Goal: Task Accomplishment & Management: Use online tool/utility

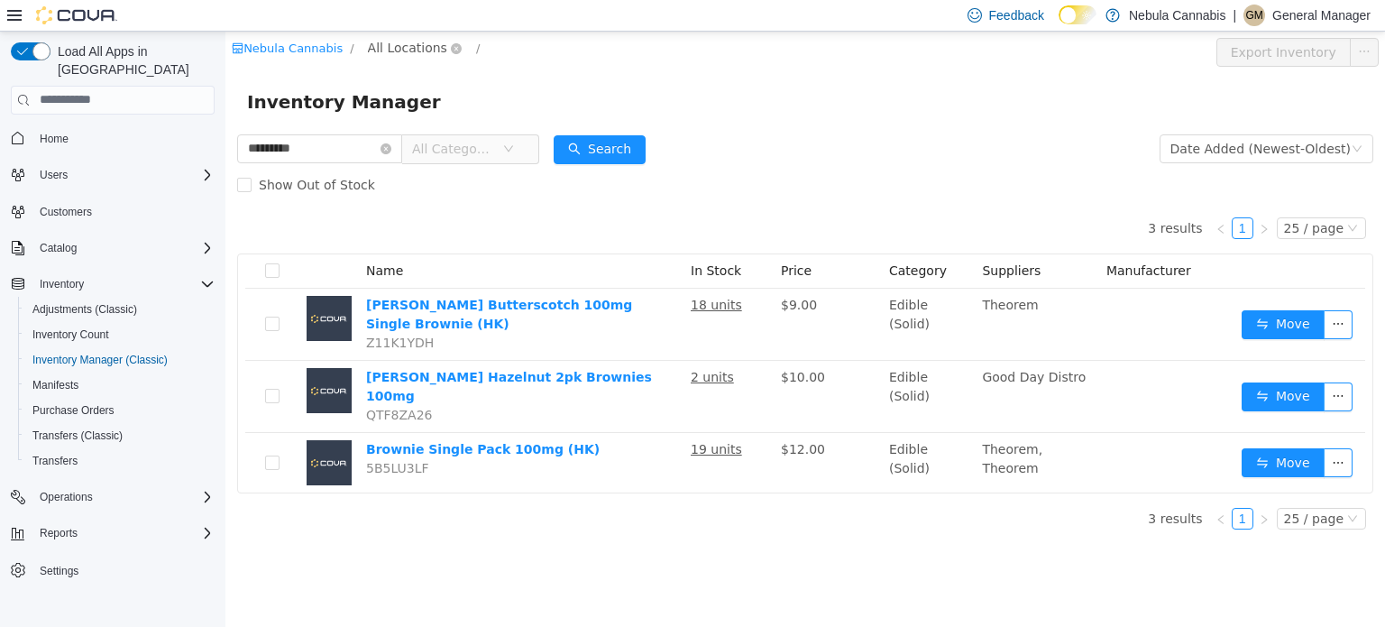
click at [396, 46] on span "All Locations" at bounding box center [407, 47] width 79 height 20
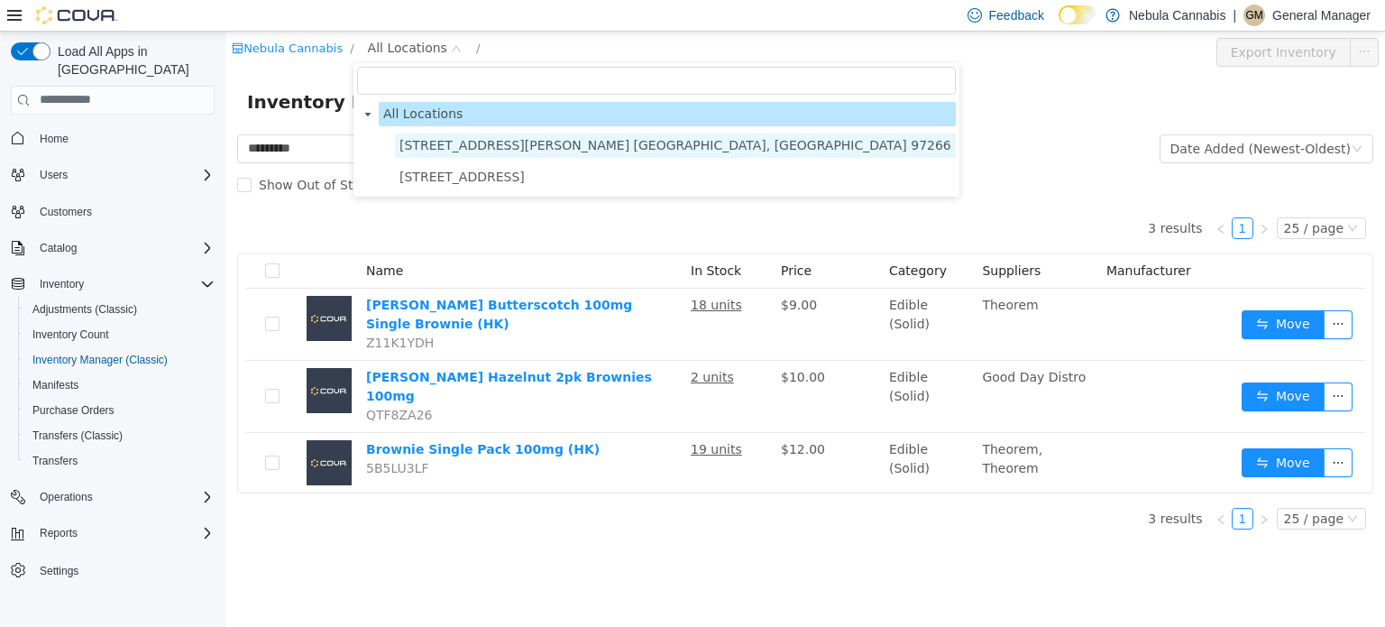
click at [479, 139] on span "[STREET_ADDRESS][PERSON_NAME] [GEOGRAPHIC_DATA], [GEOGRAPHIC_DATA] 97266" at bounding box center [676, 144] width 552 height 14
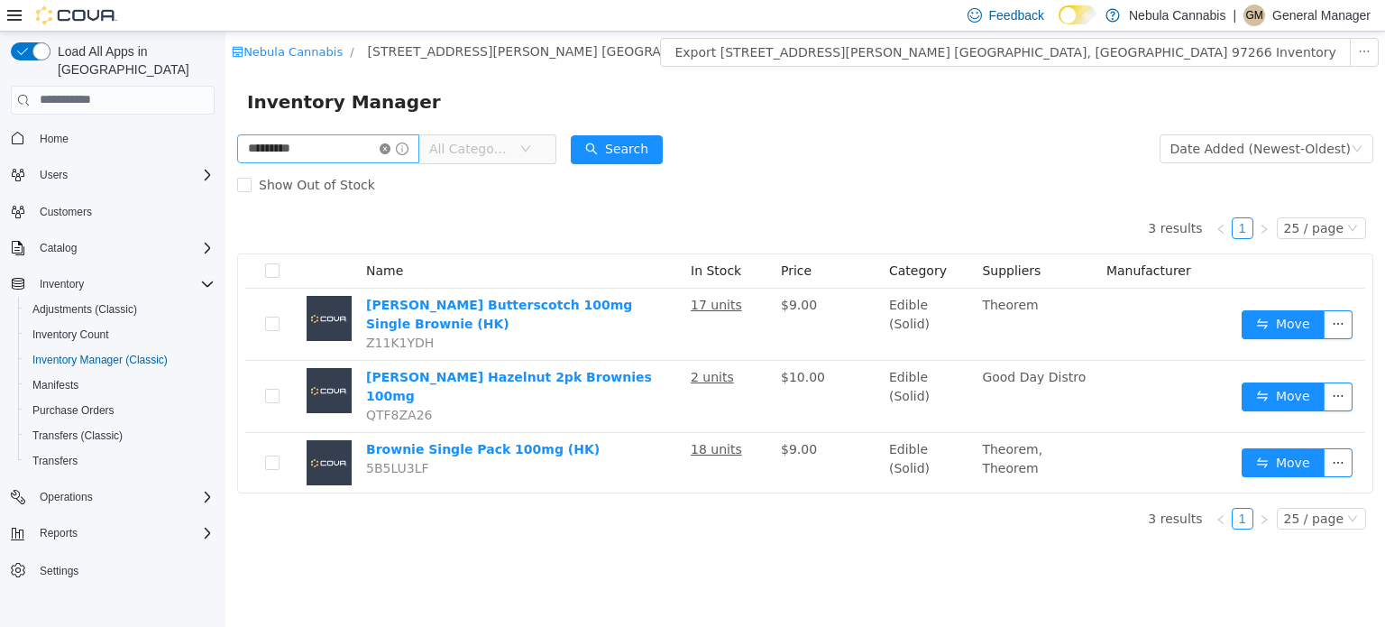
click at [391, 148] on icon "icon: close-circle" at bounding box center [385, 148] width 11 height 11
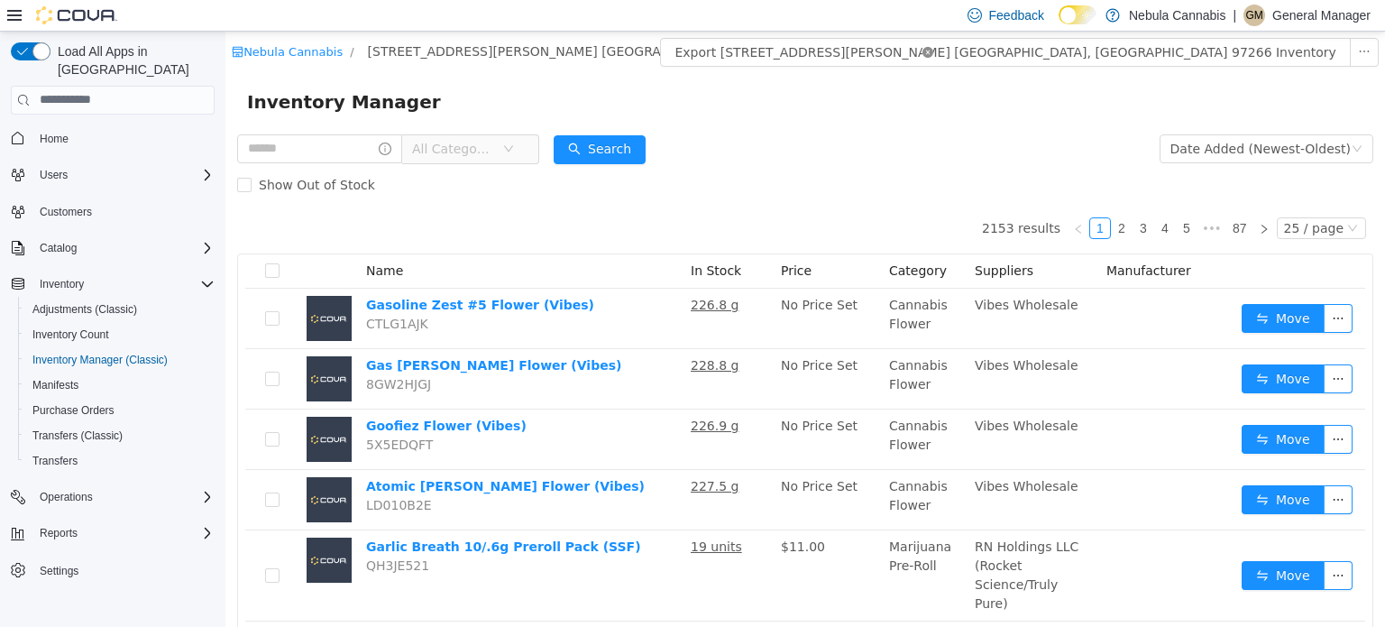
click at [923, 50] on icon "icon: close-circle" at bounding box center [928, 51] width 11 height 11
click at [386, 49] on span "All Locations" at bounding box center [407, 47] width 79 height 20
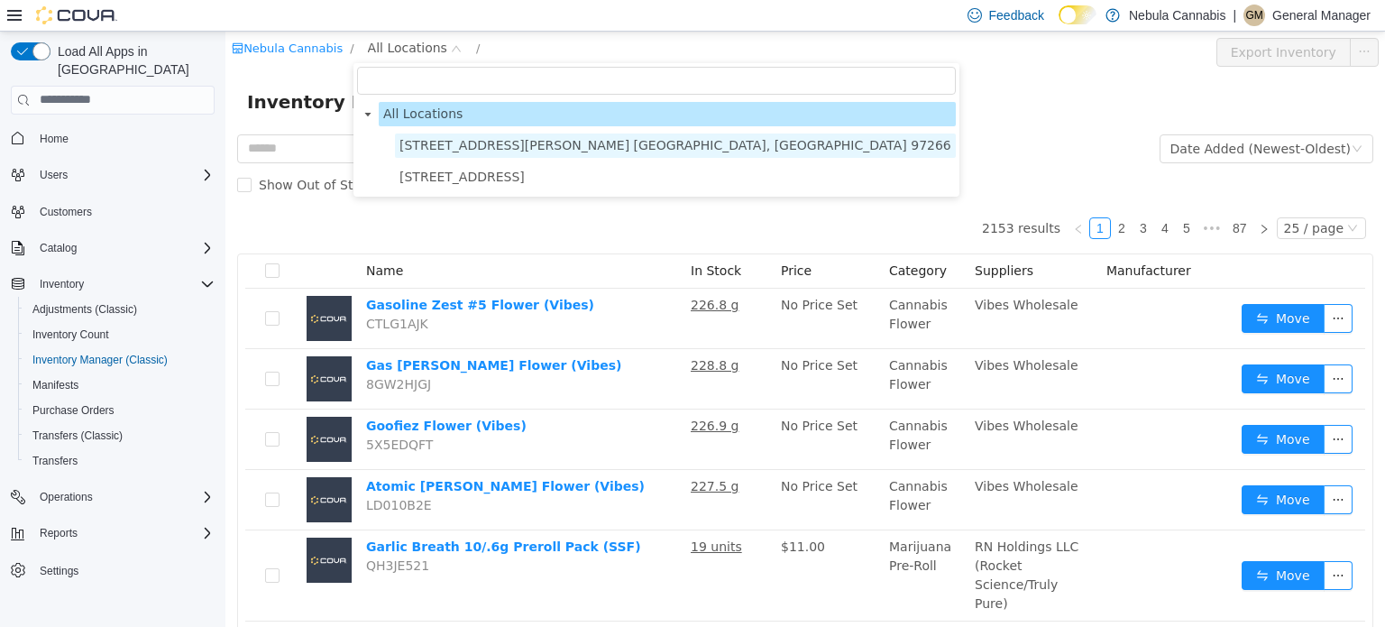
click at [437, 149] on span "[STREET_ADDRESS][PERSON_NAME] [GEOGRAPHIC_DATA], [GEOGRAPHIC_DATA] 97266" at bounding box center [676, 144] width 552 height 14
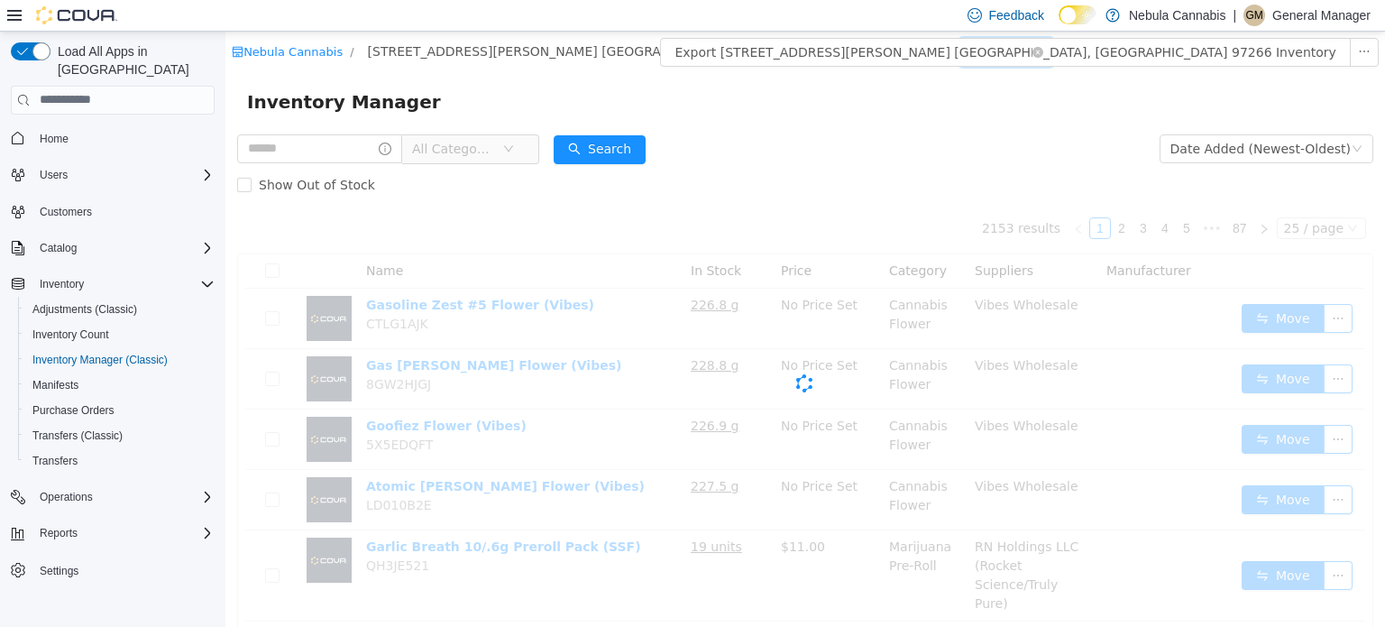
click at [970, 50] on div "All Rooms" at bounding box center [1001, 50] width 62 height 27
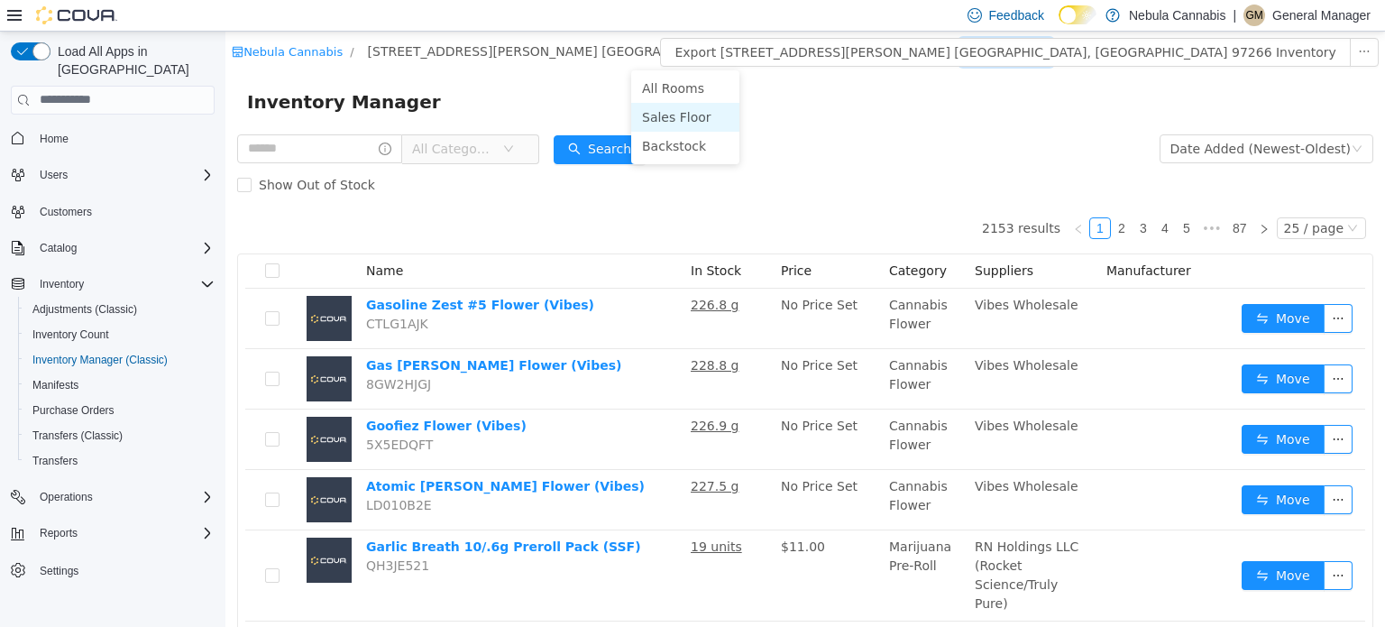
click at [676, 124] on li "Sales Floor" at bounding box center [685, 116] width 108 height 29
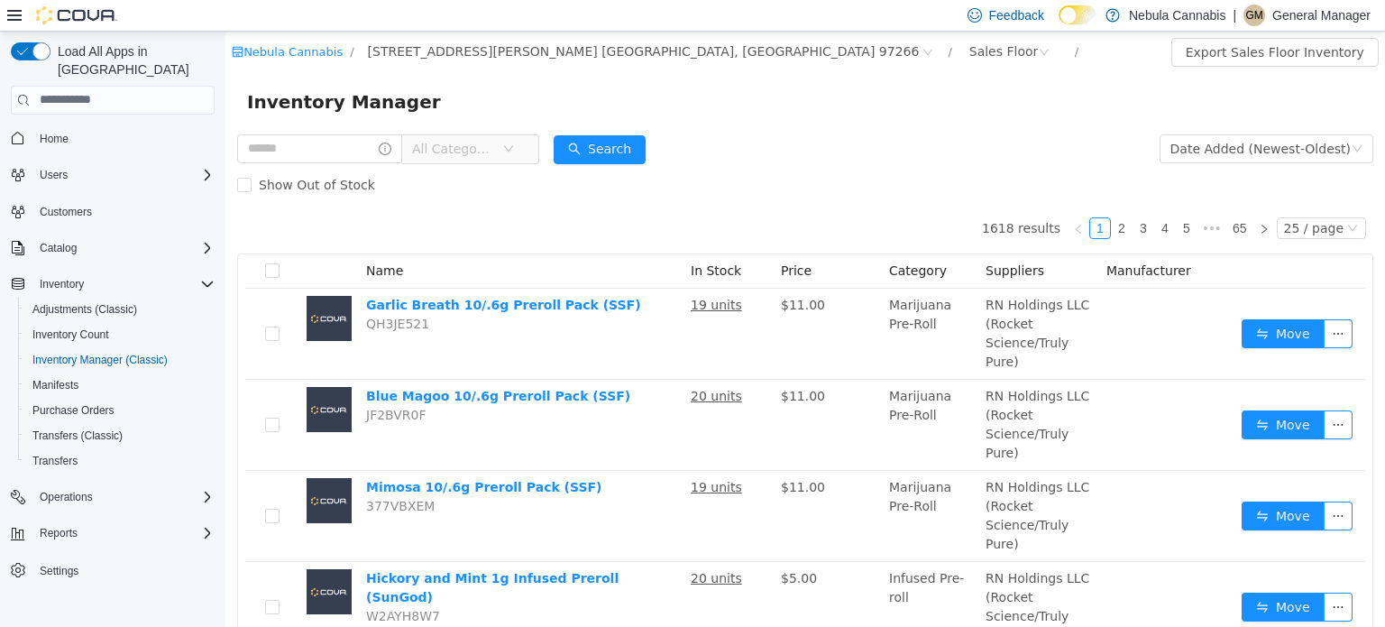
click at [481, 151] on span "All Categories" at bounding box center [453, 148] width 82 height 18
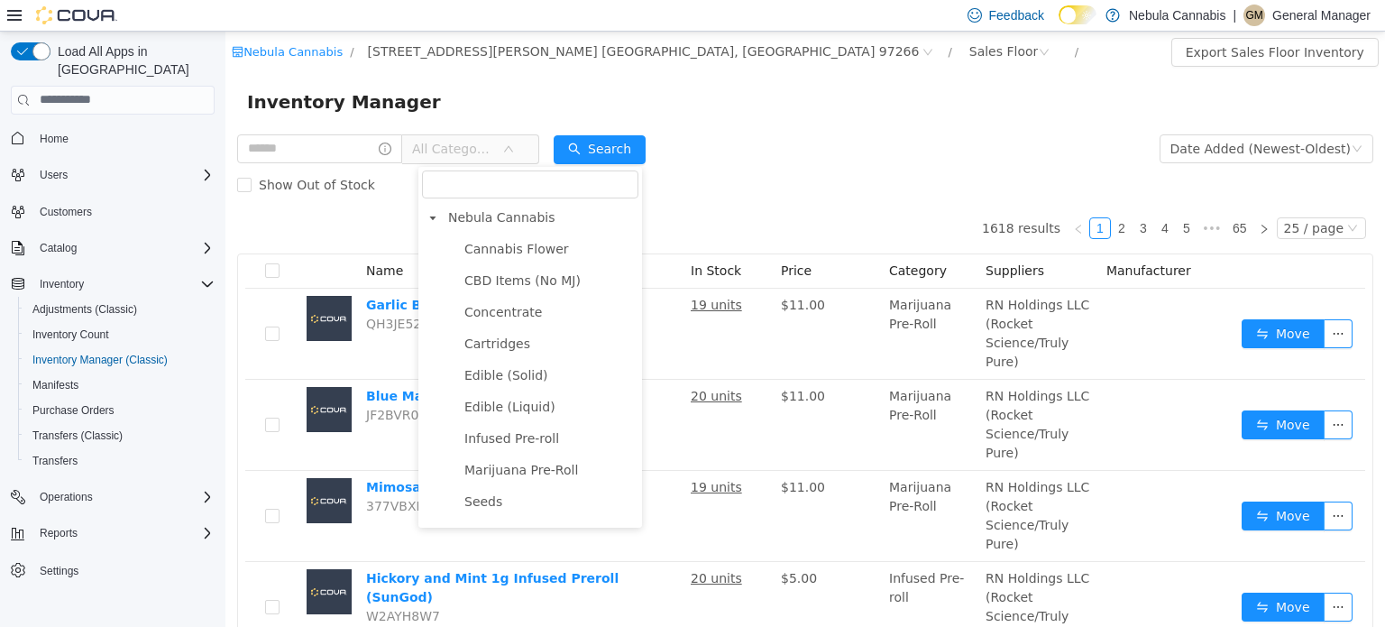
scroll to position [382, 0]
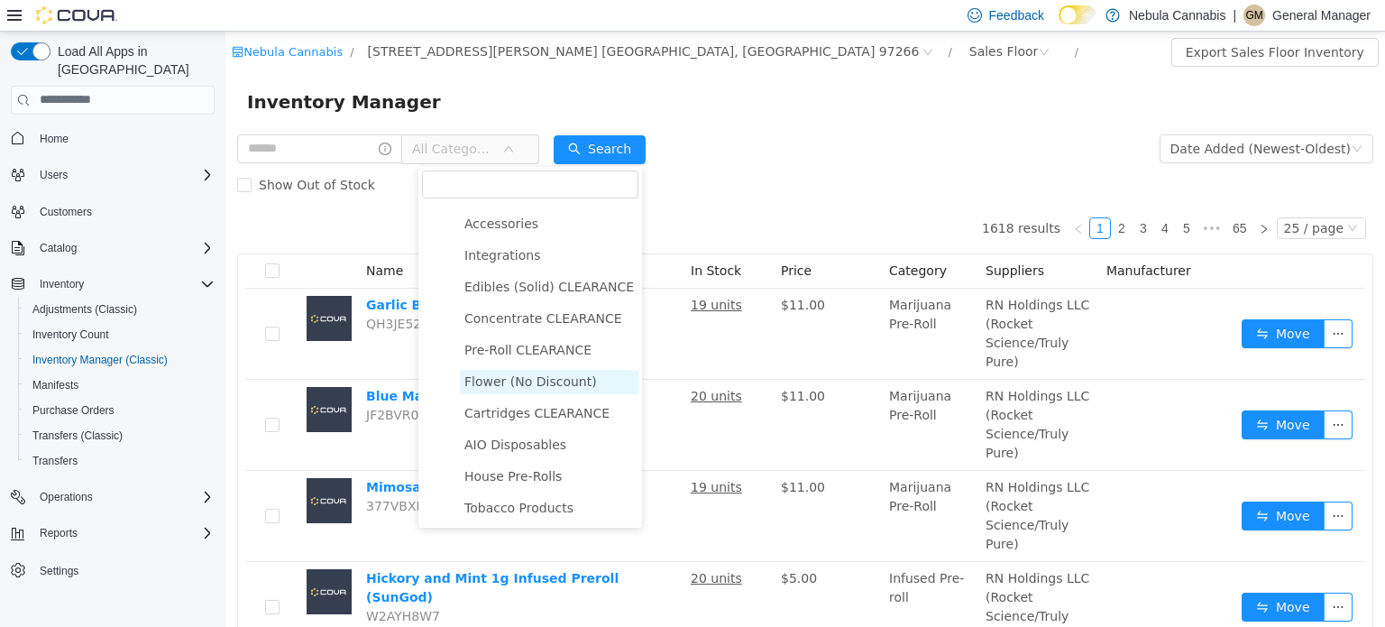
click at [516, 383] on span "Flower (No Discount)" at bounding box center [531, 380] width 133 height 14
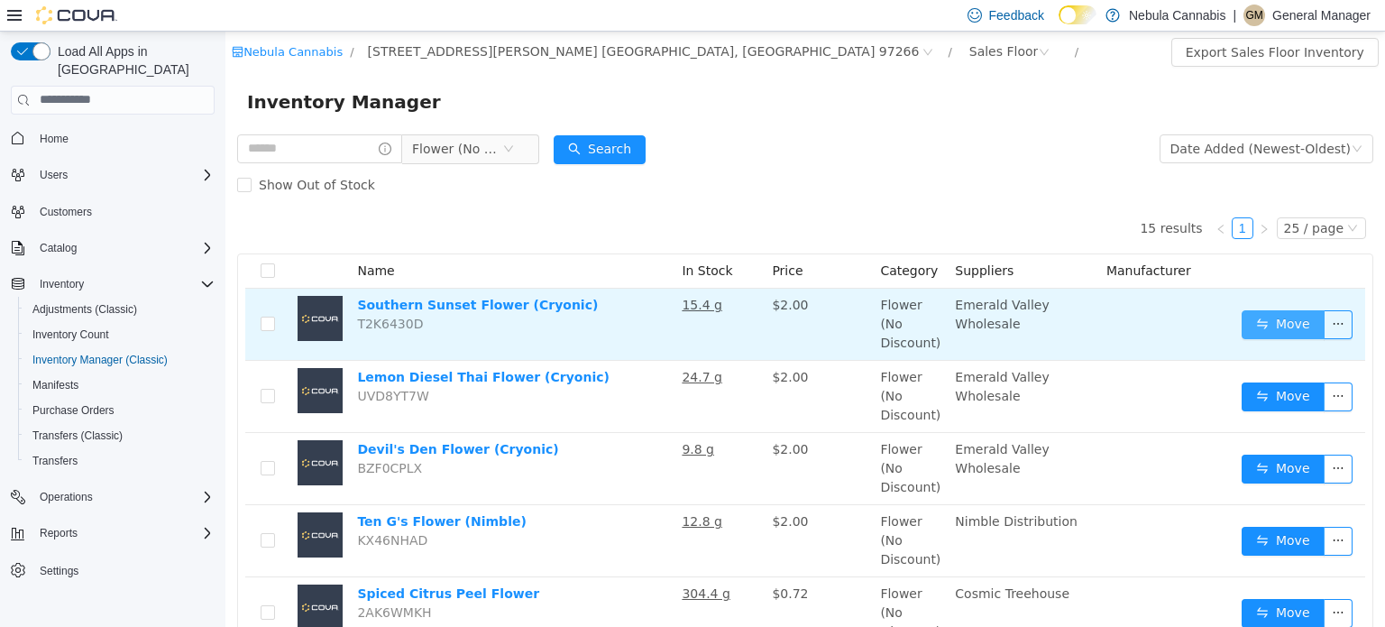
click at [1275, 325] on button "Move" at bounding box center [1283, 323] width 83 height 29
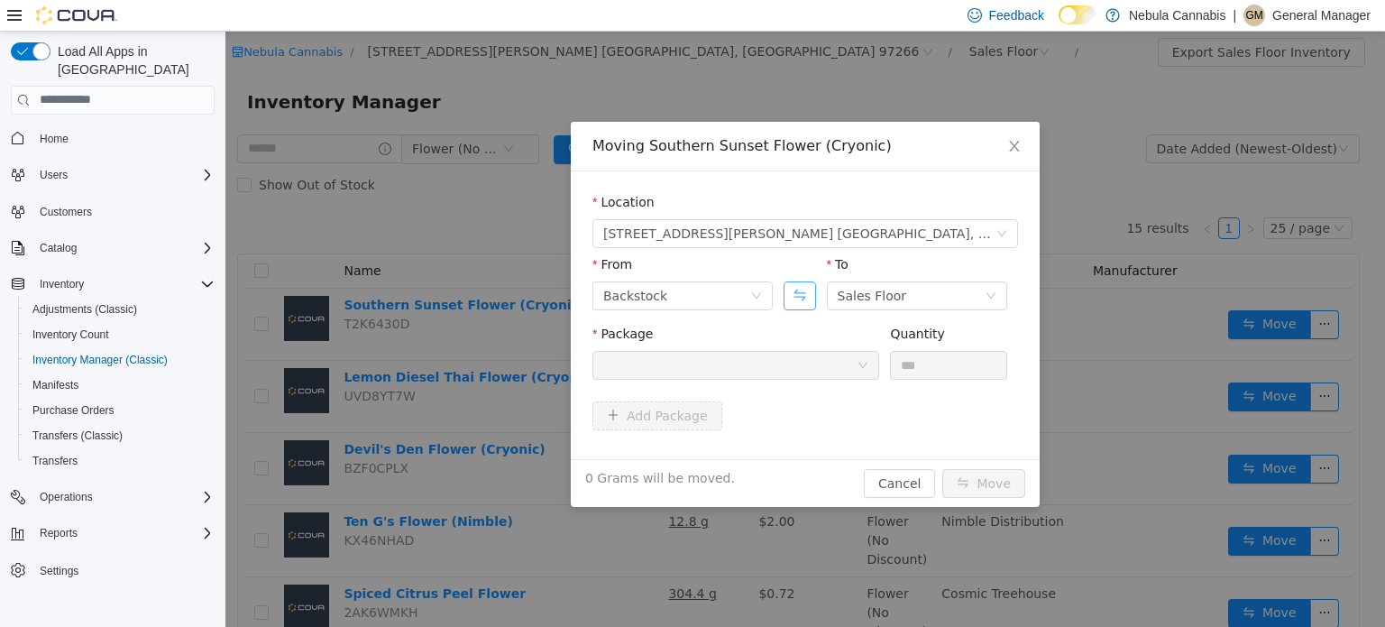
click at [805, 292] on button "Swap" at bounding box center [800, 295] width 32 height 29
click at [774, 365] on div at bounding box center [729, 364] width 253 height 27
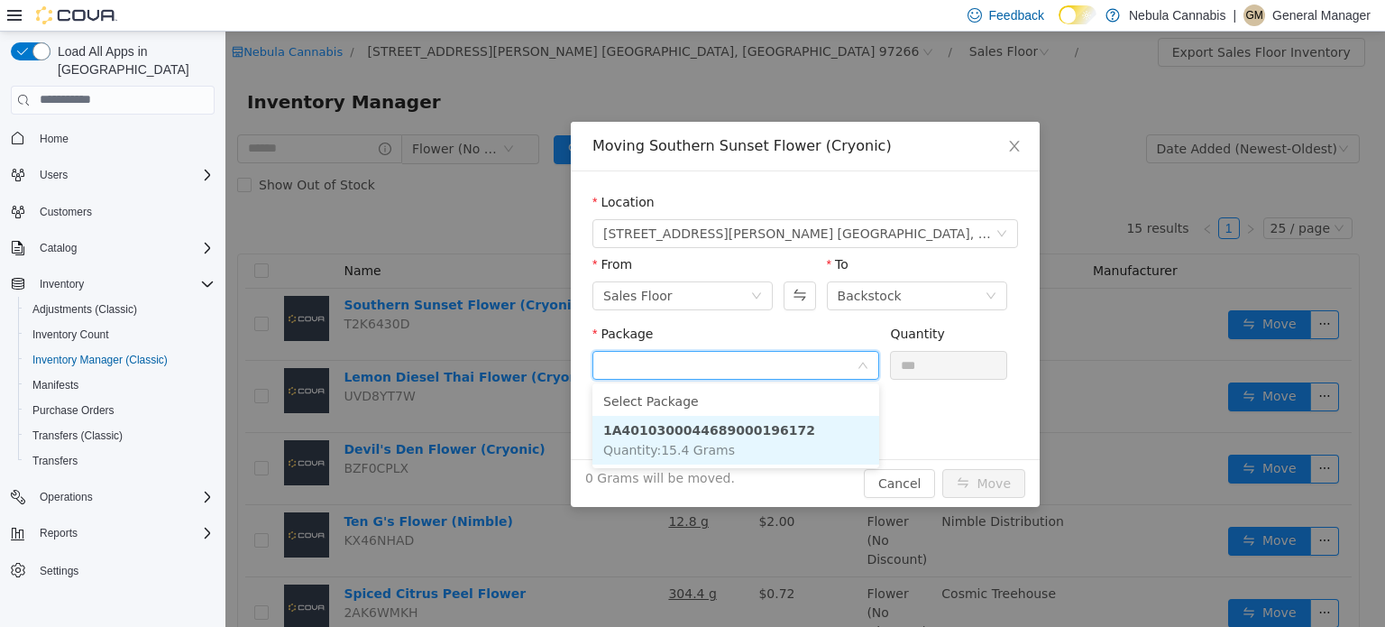
click at [751, 439] on li "1A4010300044689000196172 Quantity : 15.4 Grams" at bounding box center [736, 439] width 287 height 49
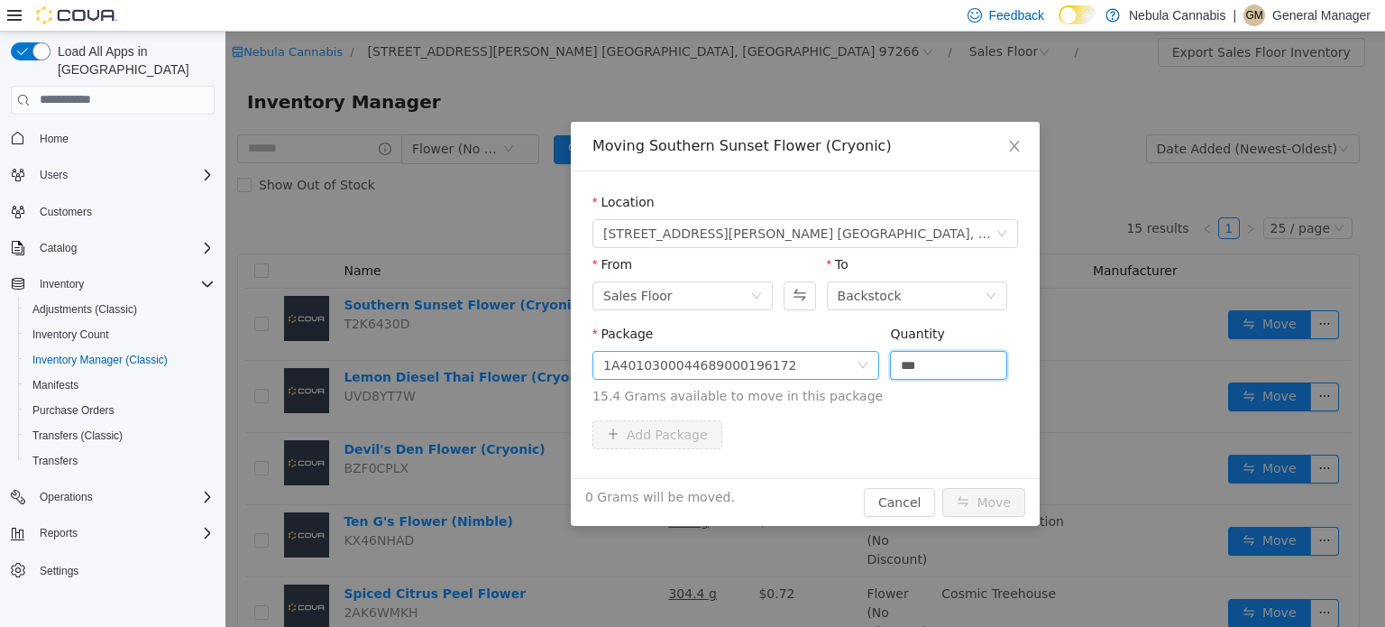
drag, startPoint x: 936, startPoint y: 368, endPoint x: 805, endPoint y: 366, distance: 131.7
click at [805, 366] on span "Package 1A4010300044689000196172 Quantity *** 15.4 Grams available to move in t…" at bounding box center [806, 365] width 426 height 79
type input "****"
click at [943, 487] on button "Move" at bounding box center [984, 501] width 83 height 29
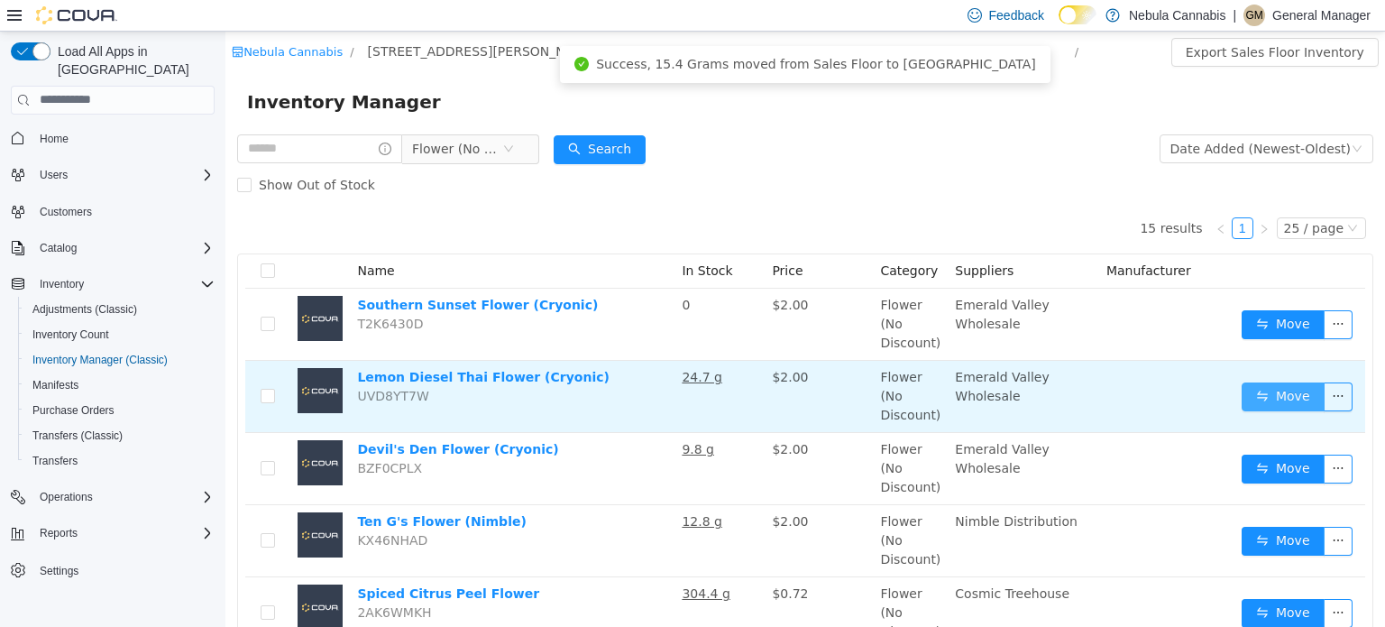
click at [1274, 400] on button "Move" at bounding box center [1283, 396] width 83 height 29
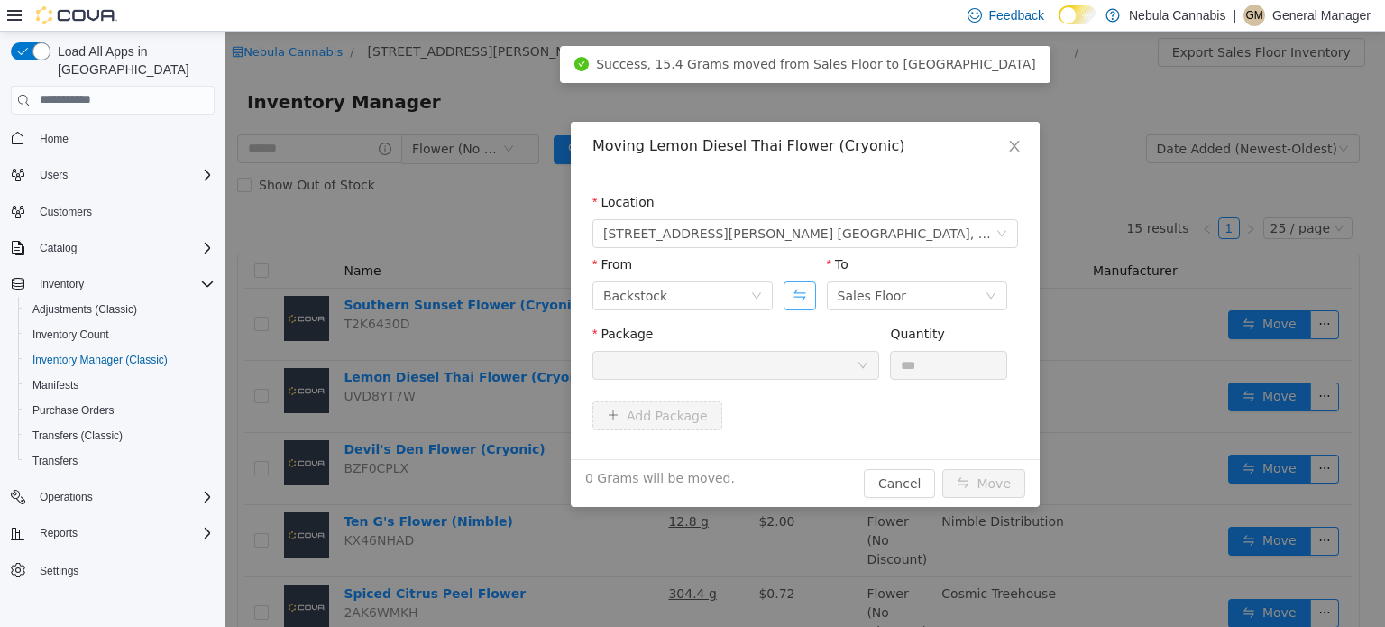
drag, startPoint x: 807, startPoint y: 299, endPoint x: 805, endPoint y: 347, distance: 48.7
click at [806, 299] on button "Swap" at bounding box center [800, 295] width 32 height 29
click at [805, 365] on div at bounding box center [729, 364] width 253 height 27
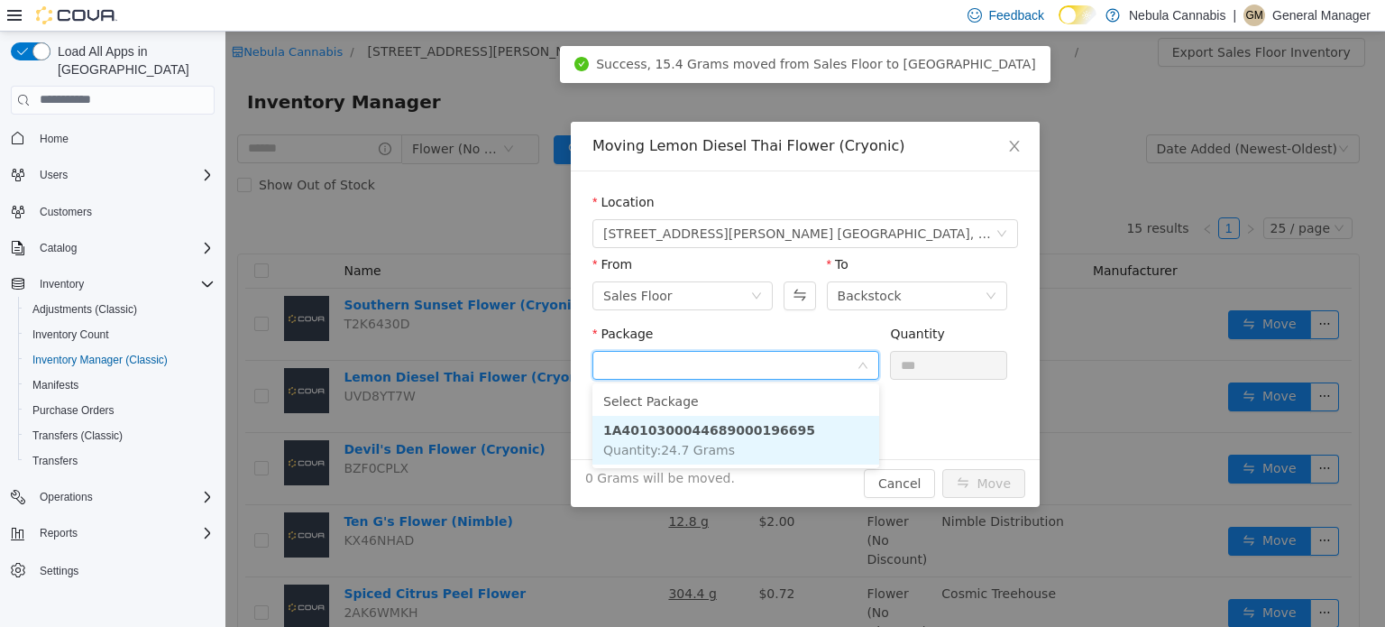
click at [797, 433] on li "1A4010300044689000196695 Quantity : 24.7 Grams" at bounding box center [736, 439] width 287 height 49
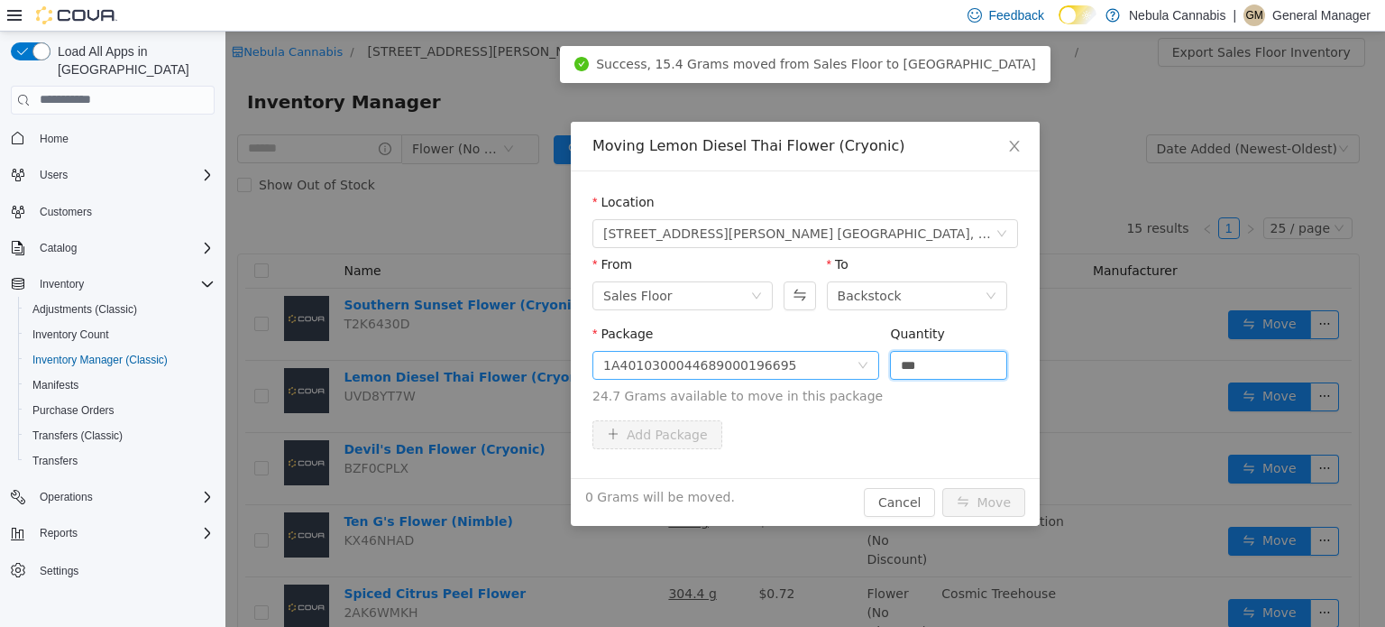
drag, startPoint x: 930, startPoint y: 369, endPoint x: 878, endPoint y: 374, distance: 52.6
click at [879, 374] on span "Package 1A4010300044689000196695 Quantity *** 24.7 Grams available to move in t…" at bounding box center [806, 365] width 426 height 79
type input "****"
click at [943, 487] on button "Move" at bounding box center [984, 501] width 83 height 29
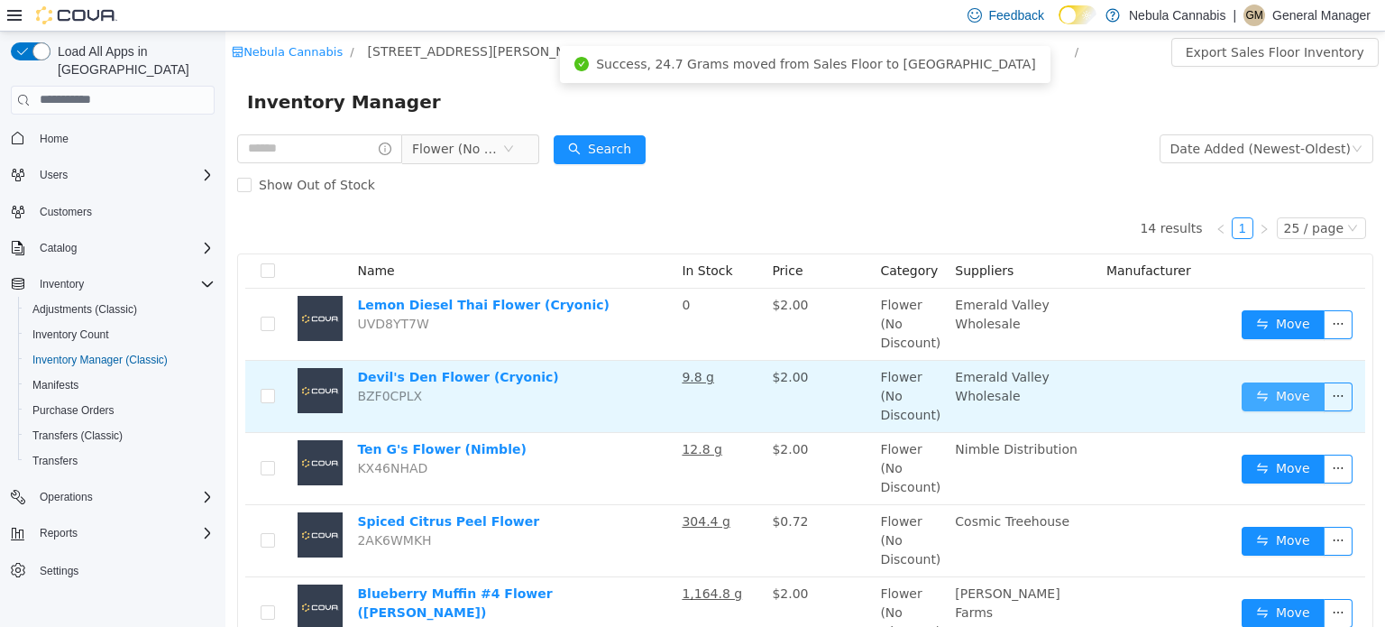
click at [1269, 400] on button "Move" at bounding box center [1283, 396] width 83 height 29
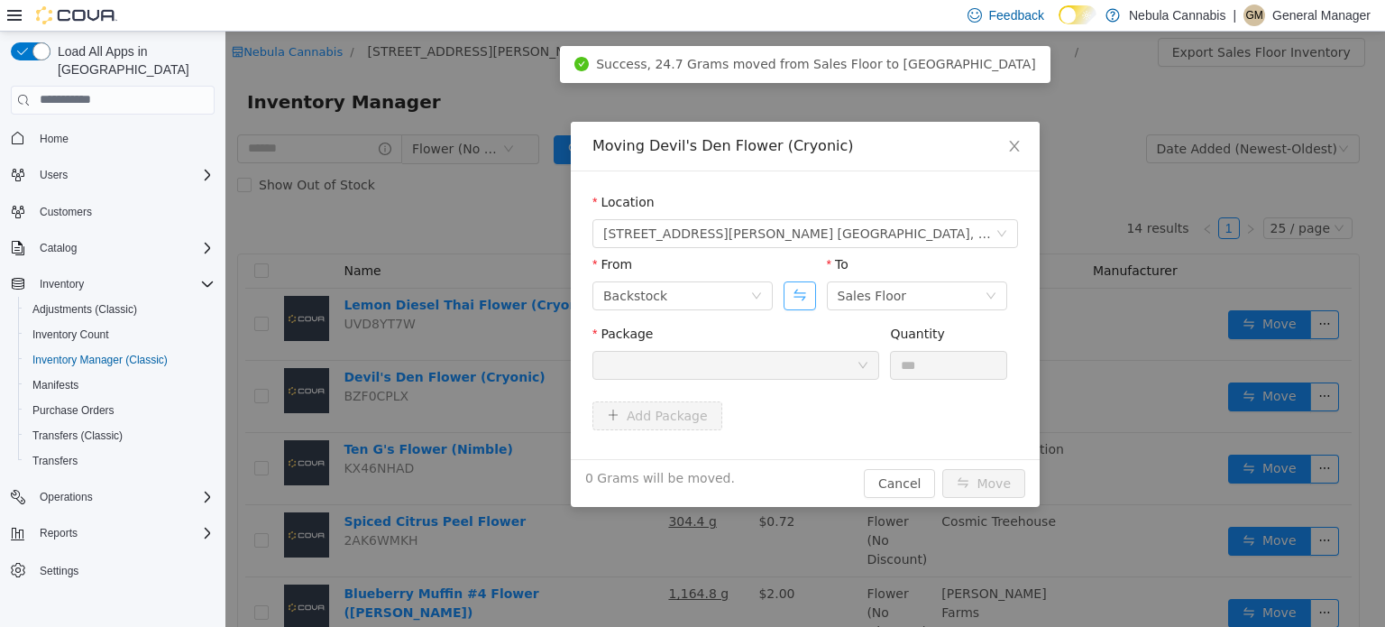
click at [804, 292] on button "Swap" at bounding box center [800, 295] width 32 height 29
click at [792, 373] on div at bounding box center [729, 364] width 253 height 27
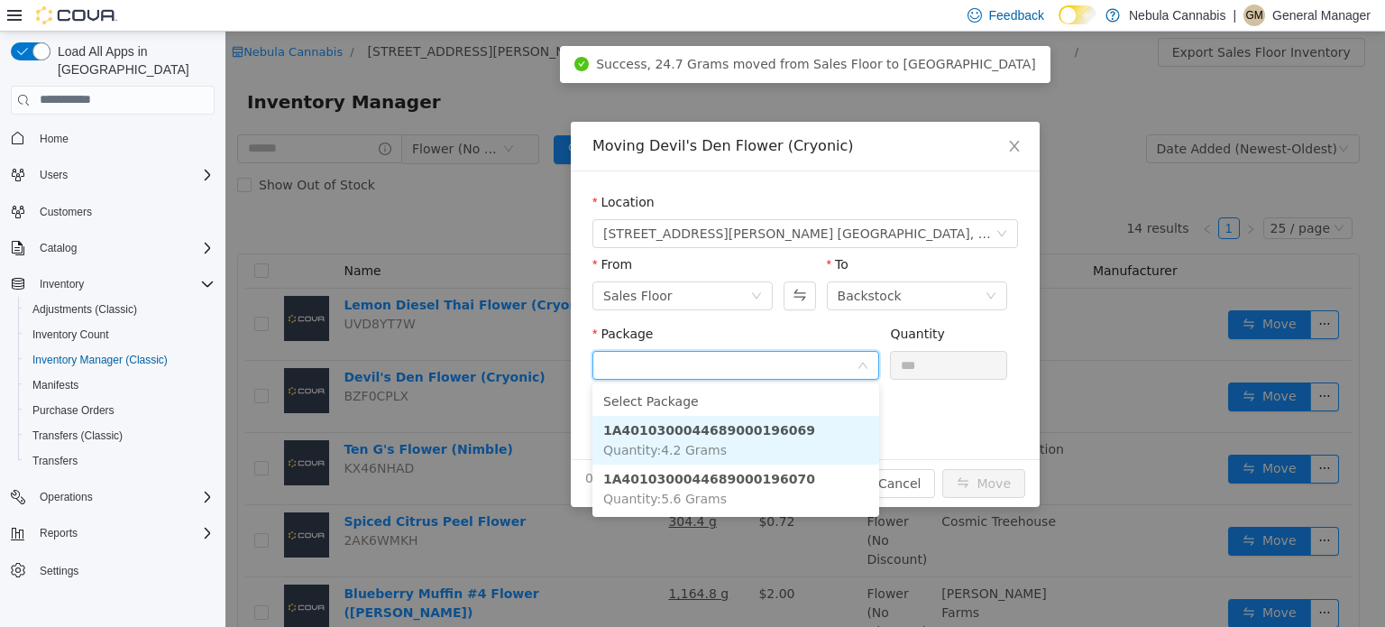
click at [784, 435] on li "1A4010300044689000196069 Quantity : 4.2 Grams" at bounding box center [736, 439] width 287 height 49
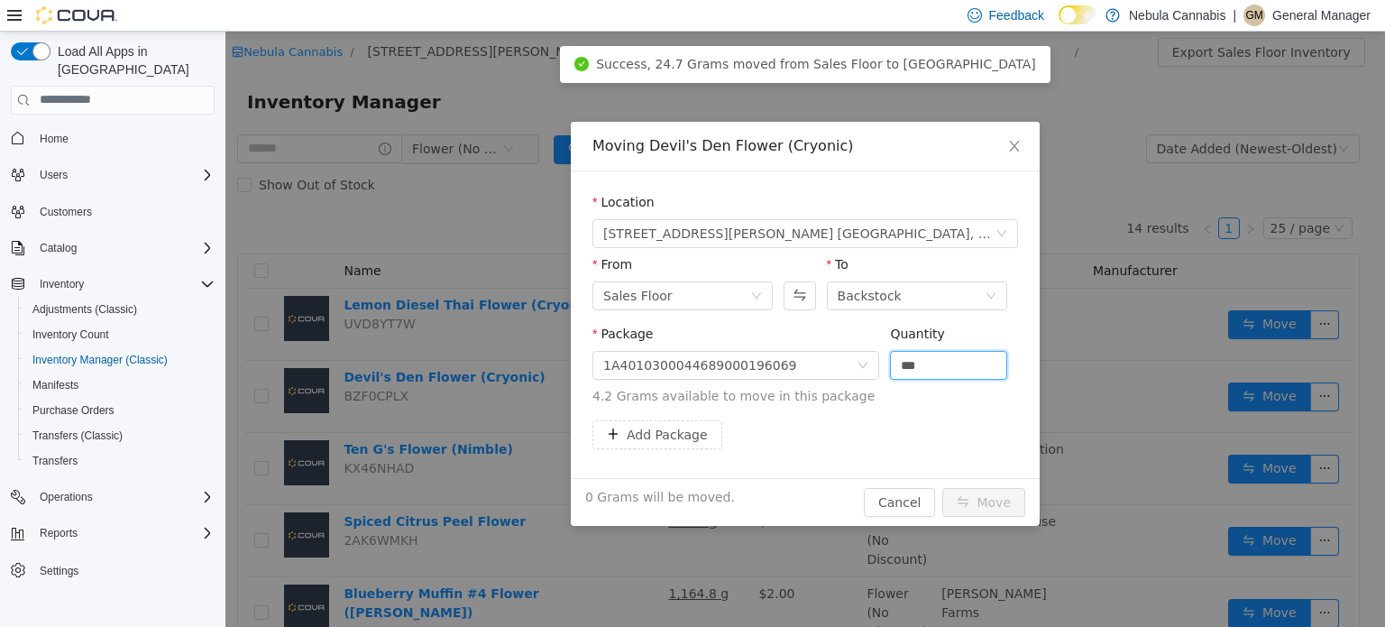
click at [884, 373] on div "Package 1A4010300044689000196069 Quantity *** 4.2 Grams available to move in th…" at bounding box center [806, 364] width 426 height 81
type input "***"
click at [943, 487] on button "Move" at bounding box center [984, 501] width 83 height 29
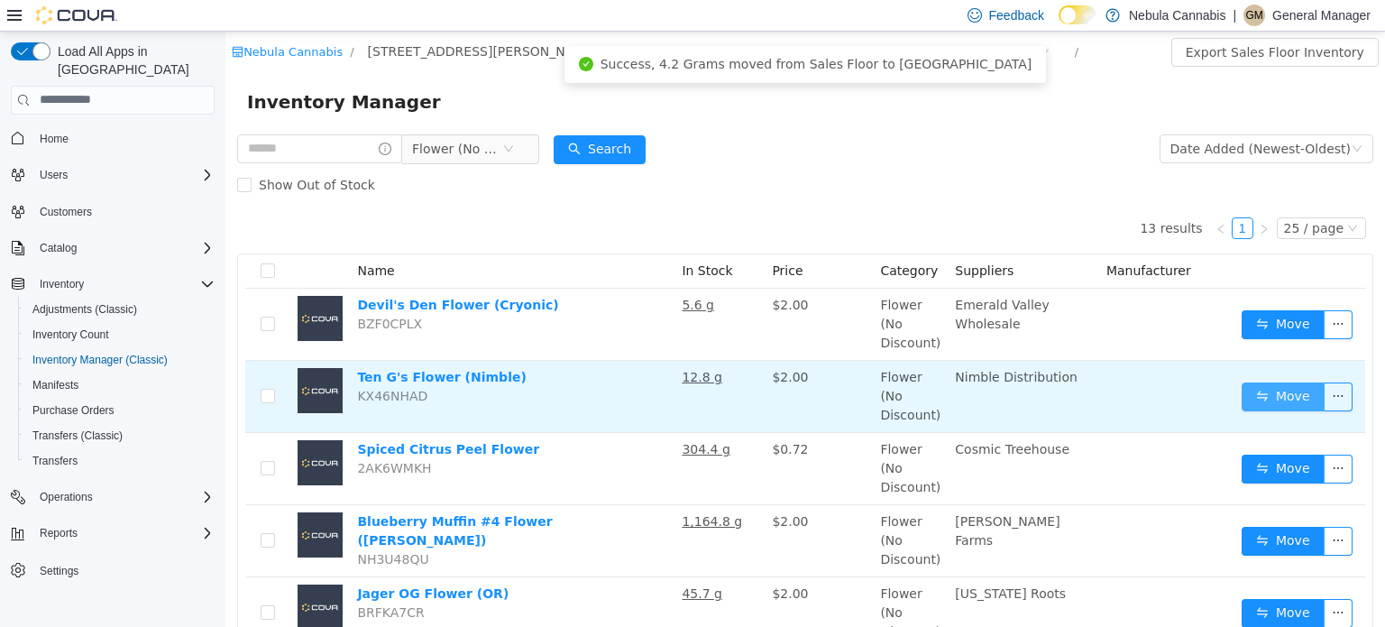
click at [1260, 401] on button "Move" at bounding box center [1283, 396] width 83 height 29
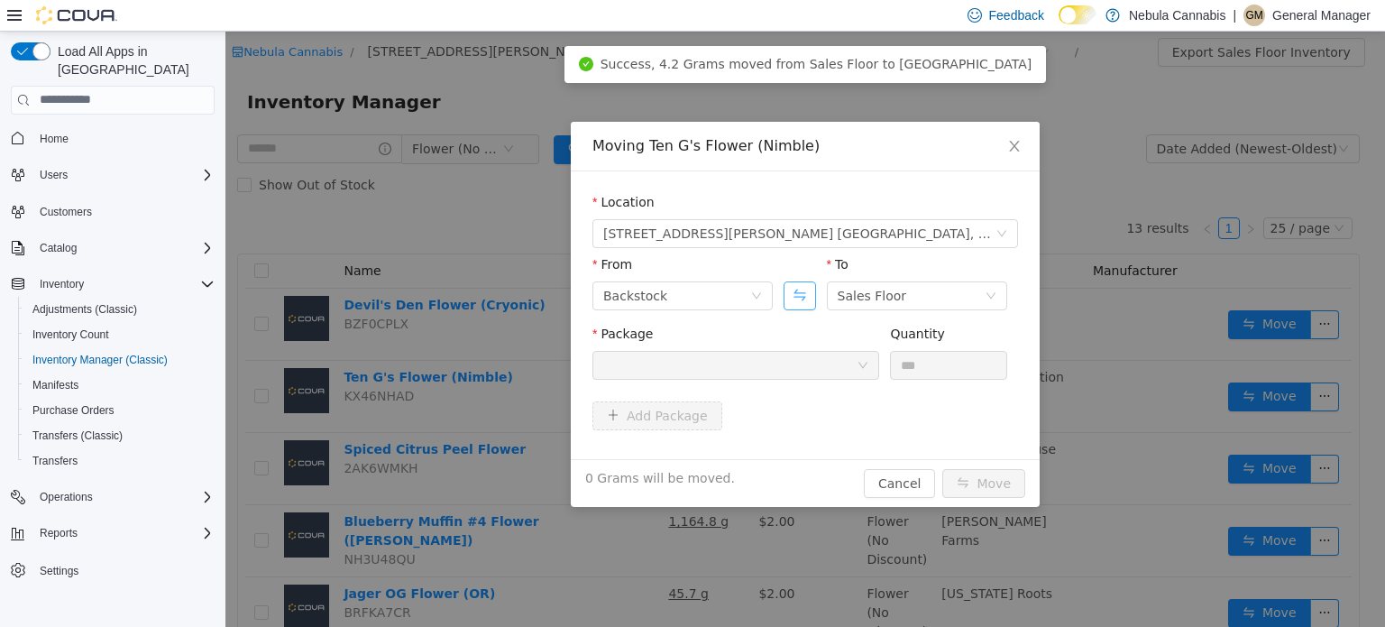
click at [793, 290] on button "Swap" at bounding box center [800, 295] width 32 height 29
click at [783, 363] on div at bounding box center [729, 364] width 253 height 27
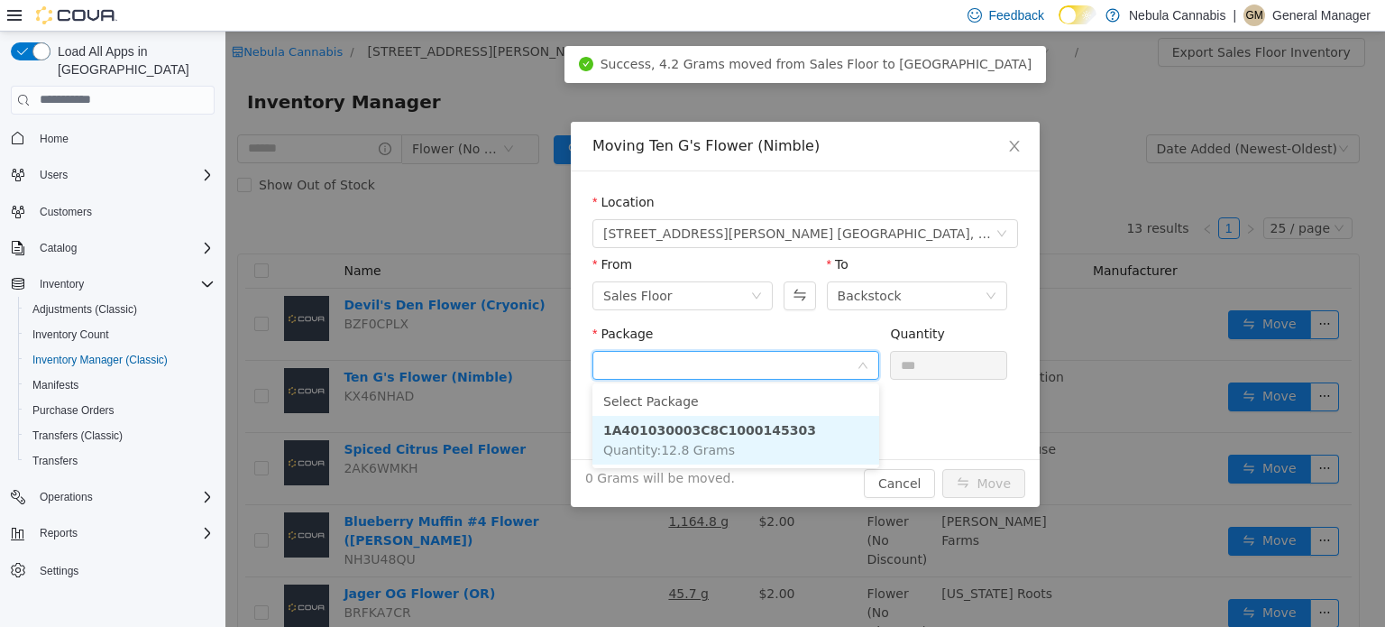
drag, startPoint x: 767, startPoint y: 436, endPoint x: 835, endPoint y: 400, distance: 77.5
click at [767, 437] on strong "1A401030003C8C1000145303" at bounding box center [709, 429] width 213 height 14
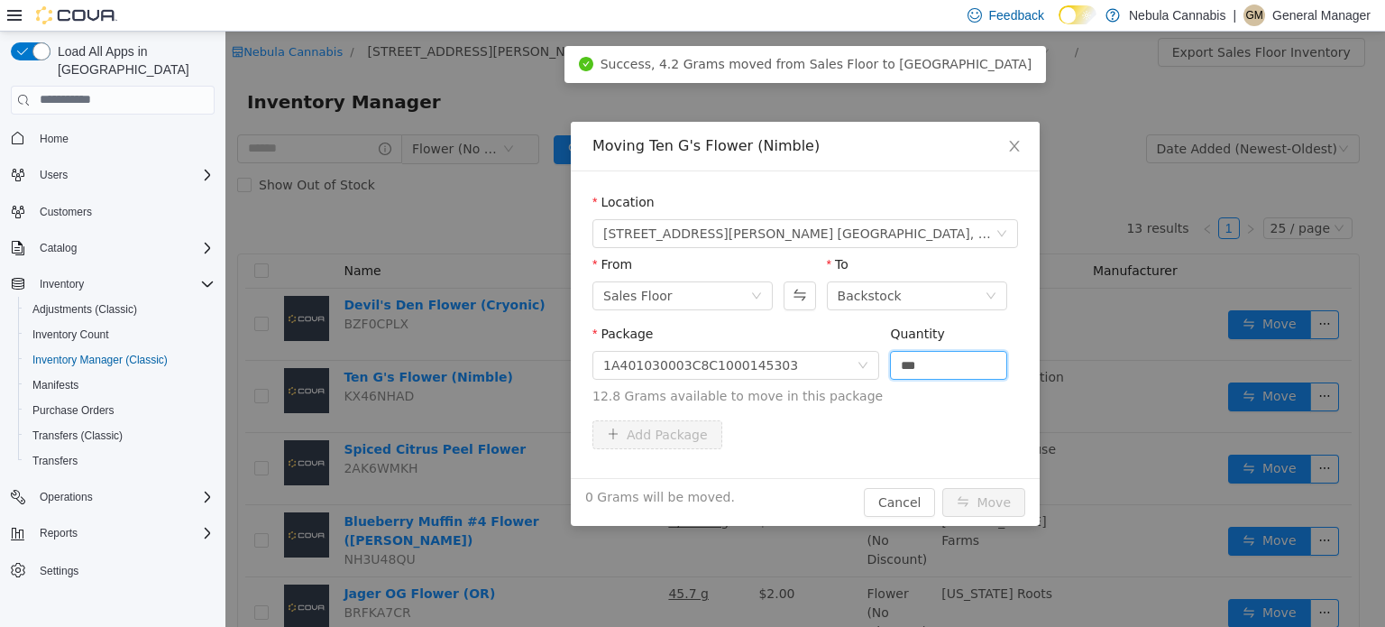
drag, startPoint x: 911, startPoint y: 373, endPoint x: 888, endPoint y: 376, distance: 22.8
click at [888, 376] on div "Package 1A401030003C8C1000145303 Quantity *** 12.8 Grams available to move in t…" at bounding box center [806, 364] width 426 height 81
click at [941, 360] on input "***" at bounding box center [948, 364] width 115 height 27
type input "****"
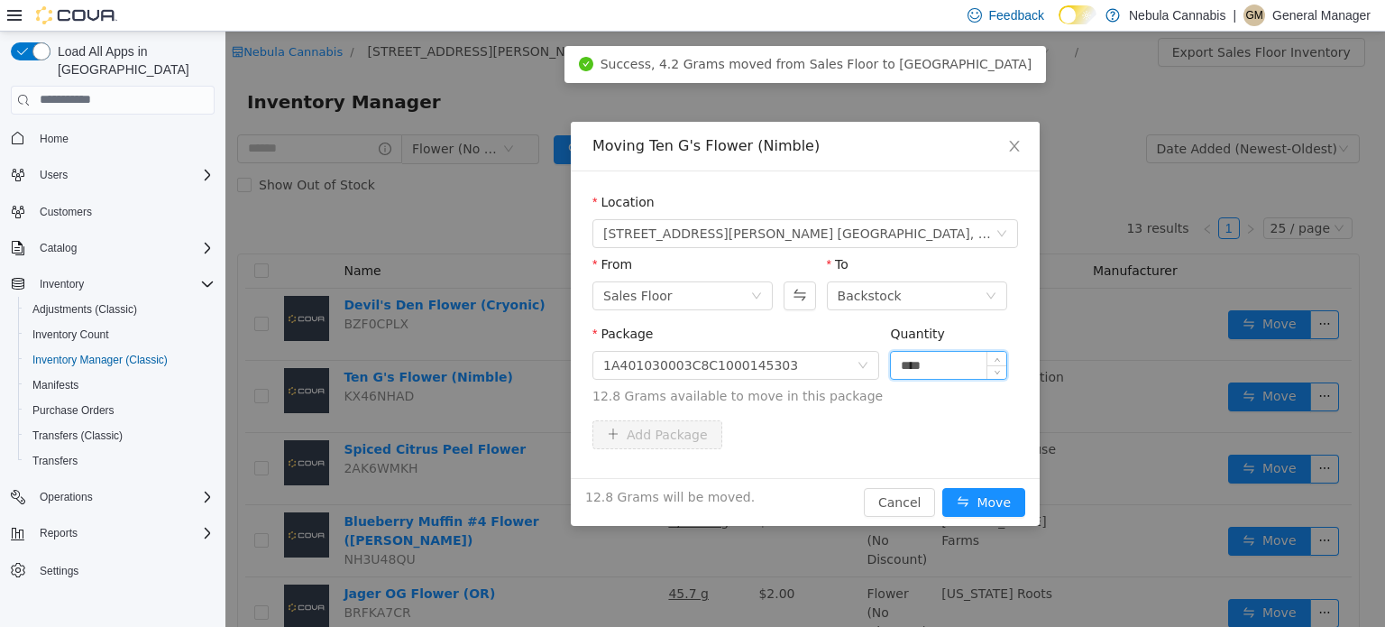
click at [943, 487] on button "Move" at bounding box center [984, 501] width 83 height 29
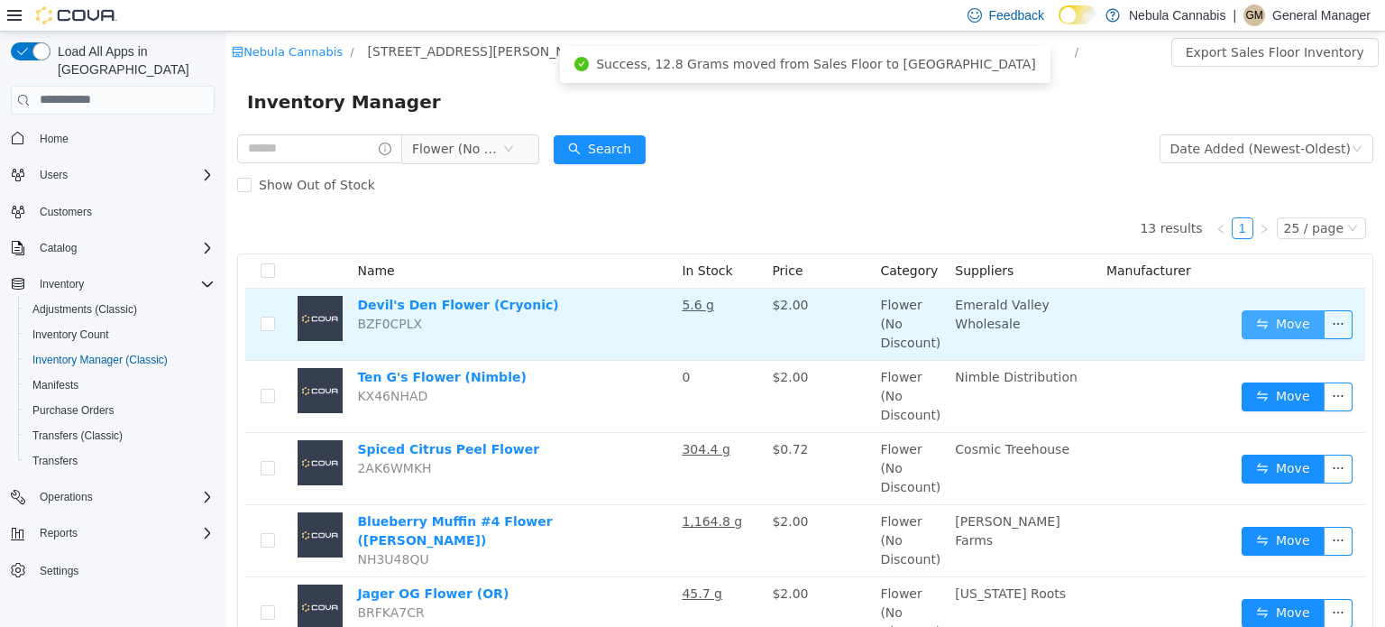
click at [1270, 315] on button "Move" at bounding box center [1283, 323] width 83 height 29
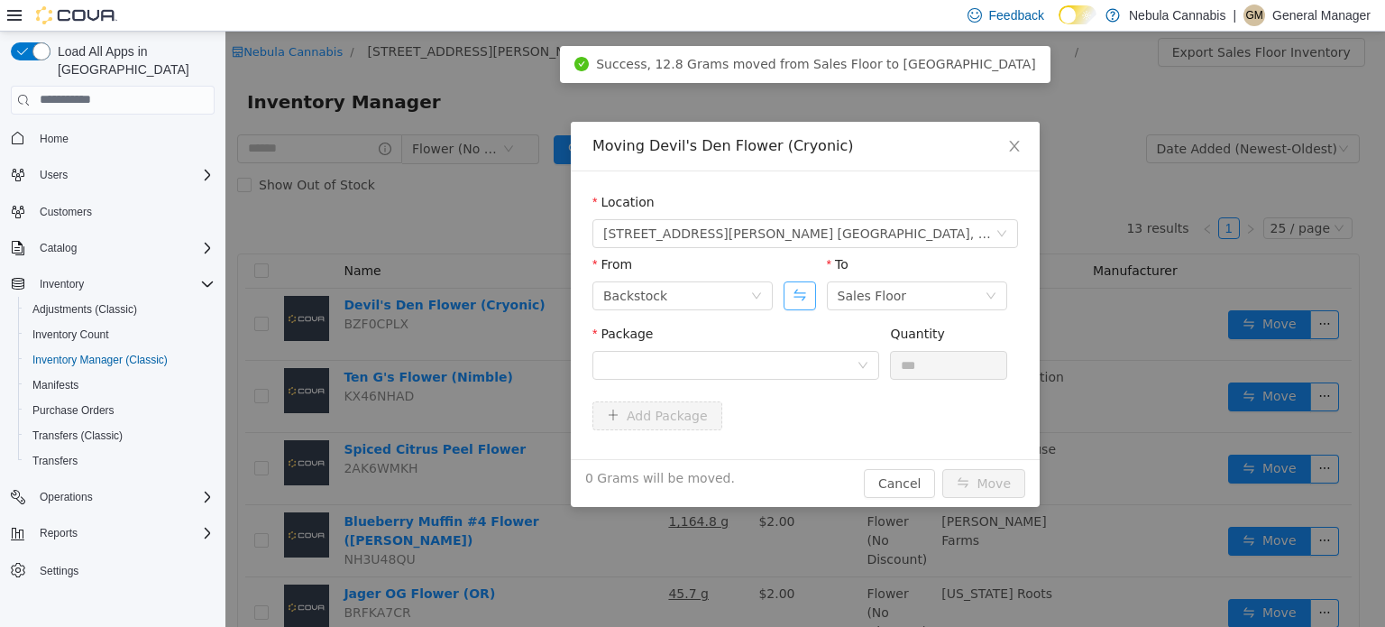
click at [806, 292] on button "Swap" at bounding box center [800, 295] width 32 height 29
click at [776, 359] on div at bounding box center [729, 364] width 253 height 27
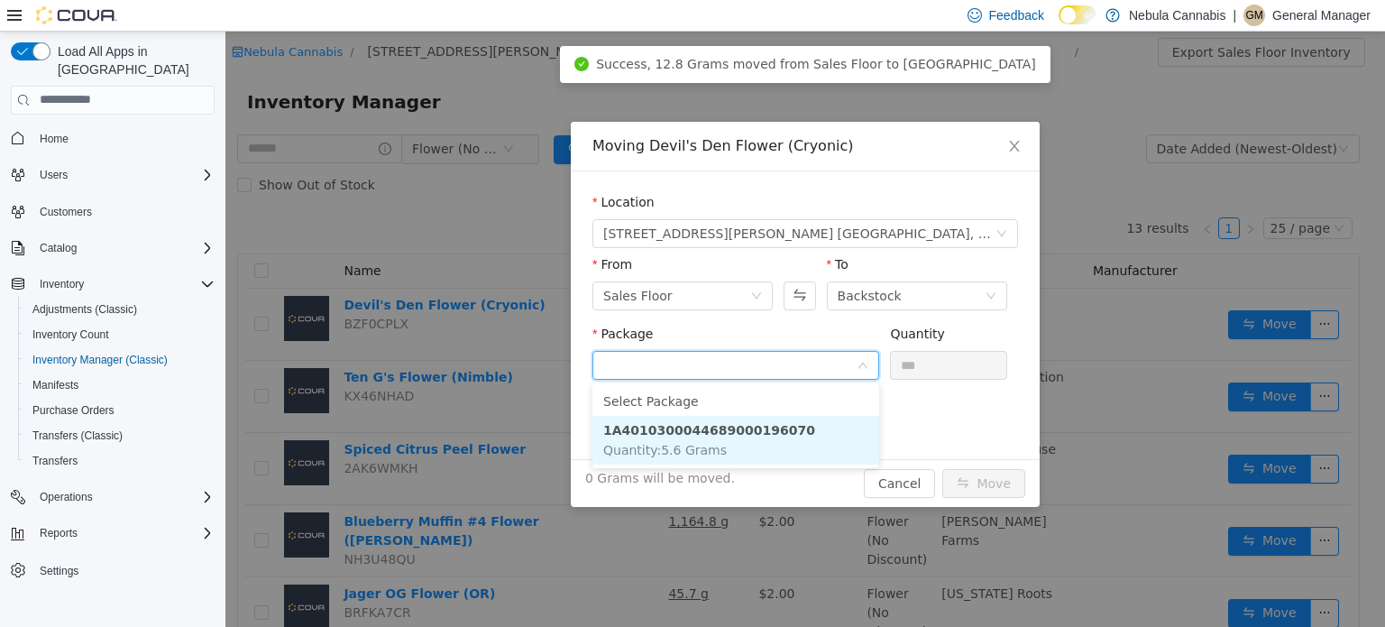
click at [747, 422] on strong "1A4010300044689000196070" at bounding box center [709, 429] width 212 height 14
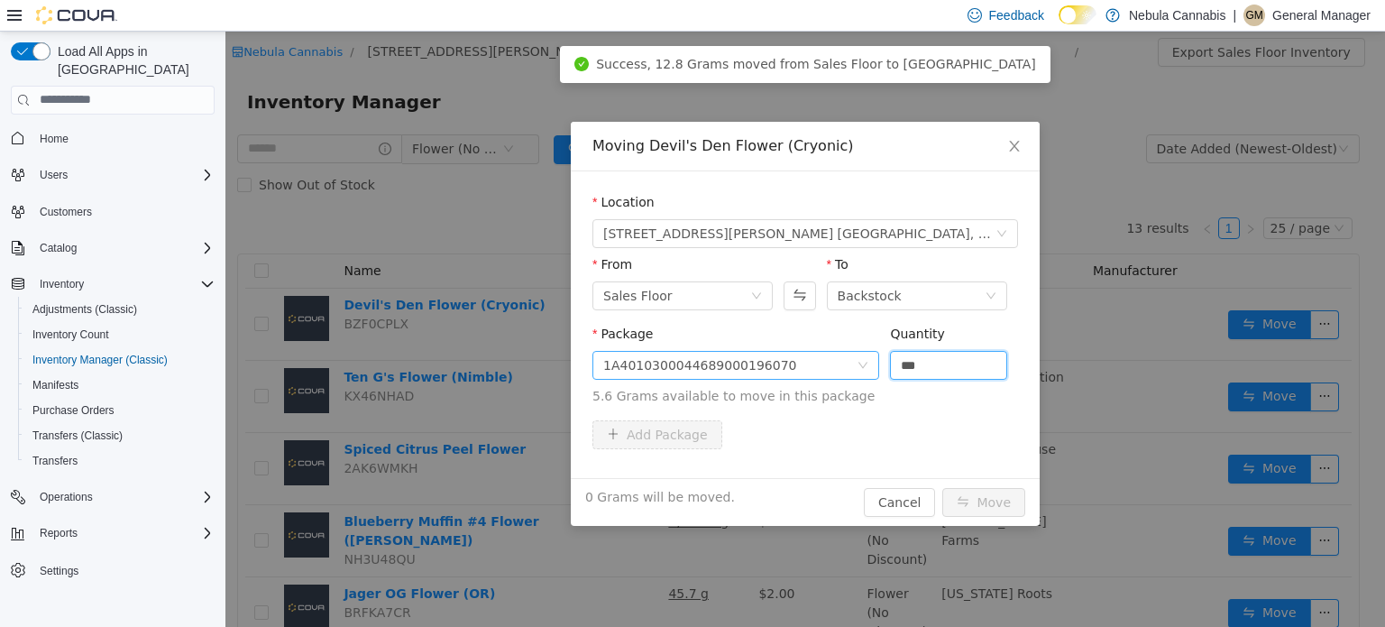
drag, startPoint x: 932, startPoint y: 364, endPoint x: 847, endPoint y: 363, distance: 84.8
click at [847, 363] on span "Package 1A4010300044689000196070 Quantity *** 5.6 Grams available to move in th…" at bounding box center [806, 365] width 426 height 79
type input "***"
click at [943, 487] on button "Move" at bounding box center [984, 501] width 83 height 29
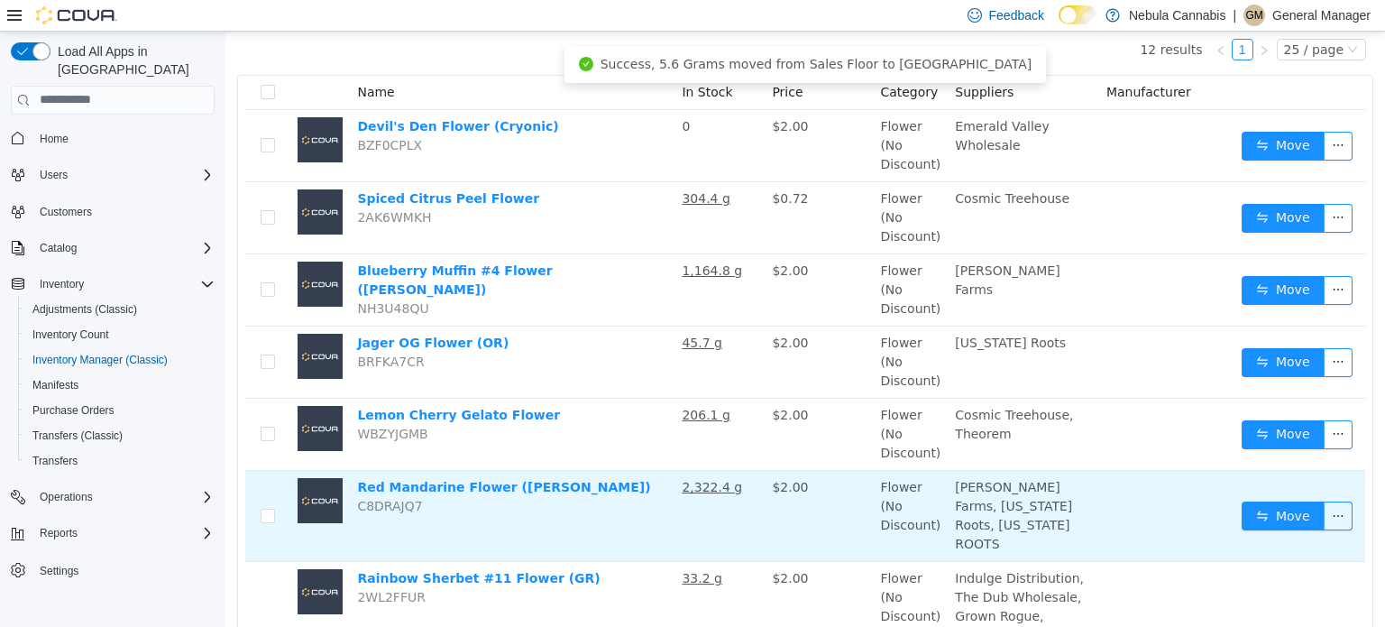
scroll to position [180, 0]
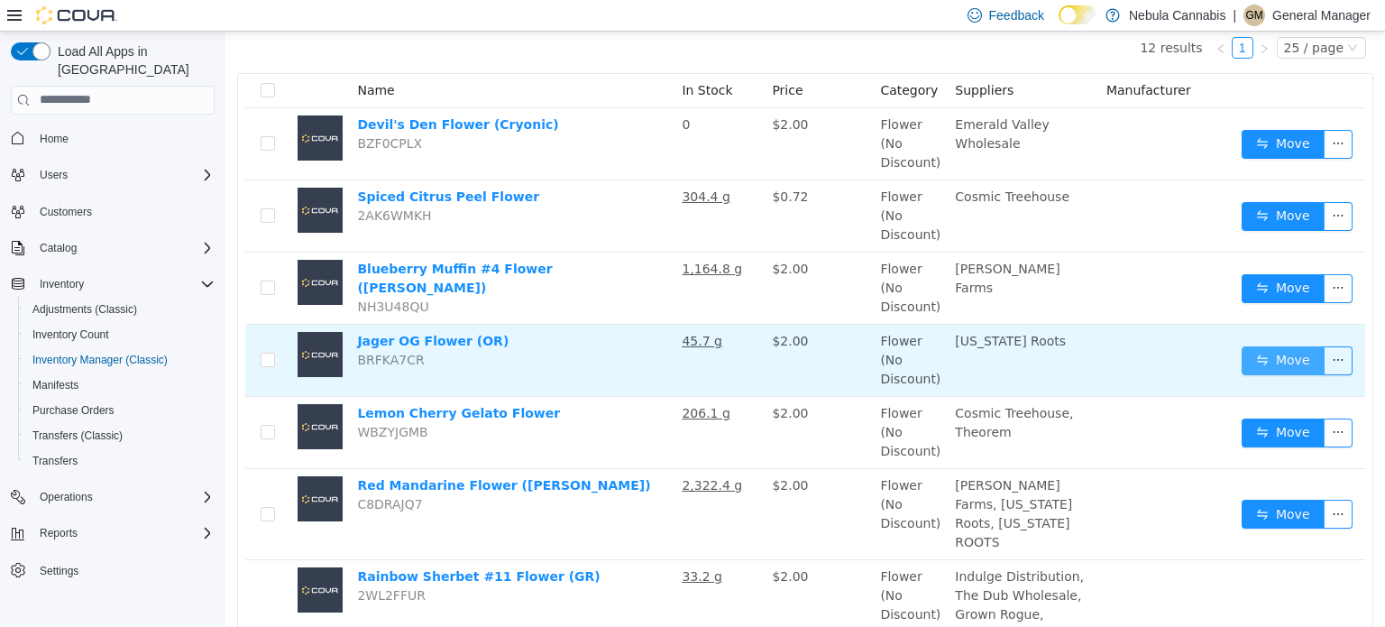
click at [1265, 355] on button "Move" at bounding box center [1283, 359] width 83 height 29
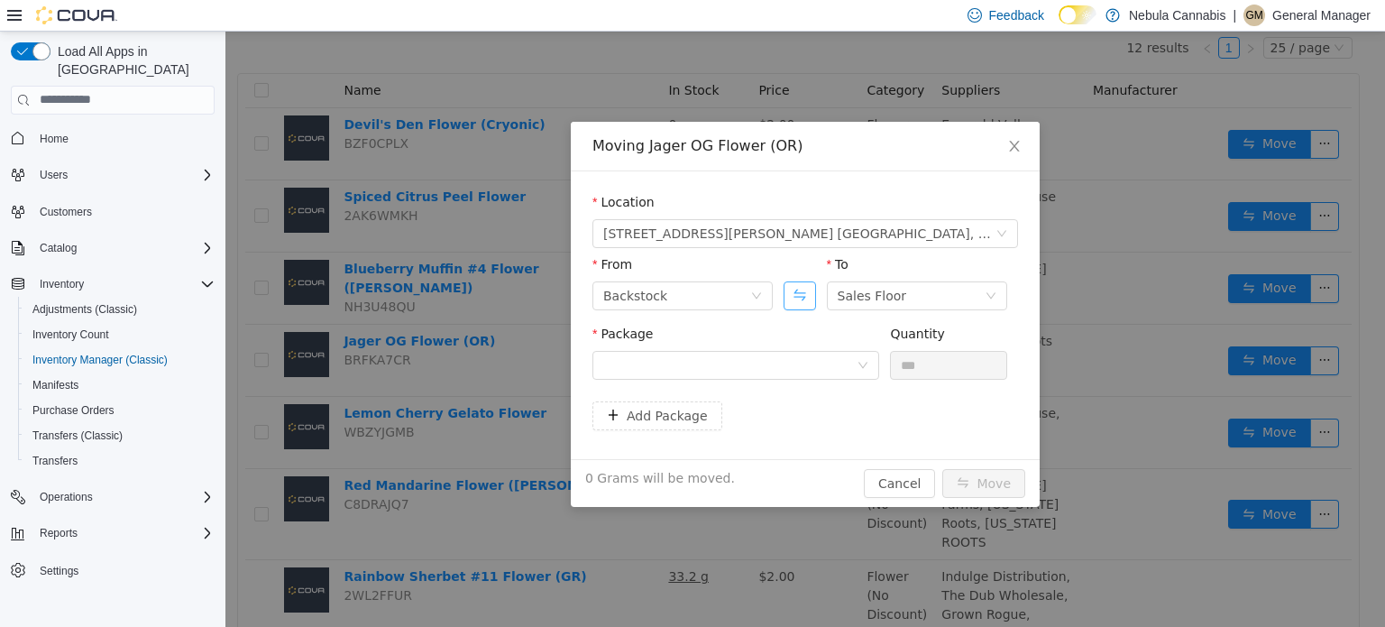
click at [810, 286] on button "Swap" at bounding box center [800, 295] width 32 height 29
click at [786, 392] on div "Package Quantity ***" at bounding box center [806, 358] width 426 height 69
click at [785, 375] on div at bounding box center [729, 364] width 253 height 27
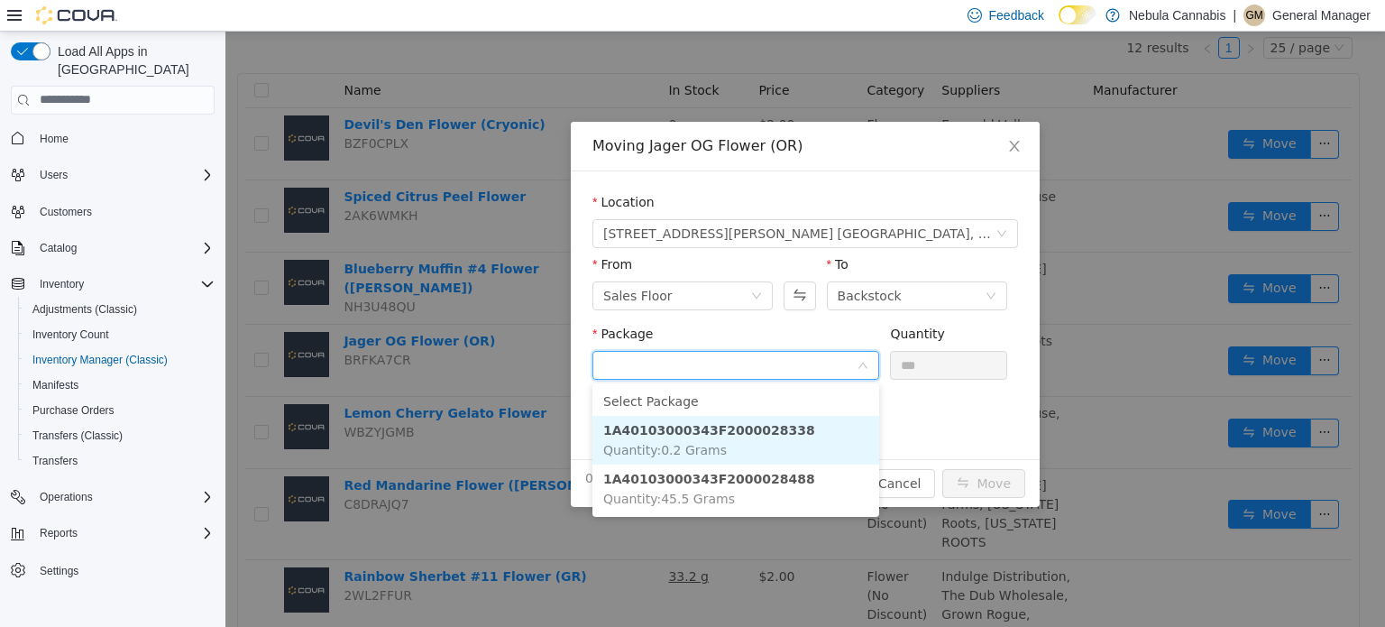
click at [769, 430] on strong "1A40103000343F2000028338" at bounding box center [709, 429] width 212 height 14
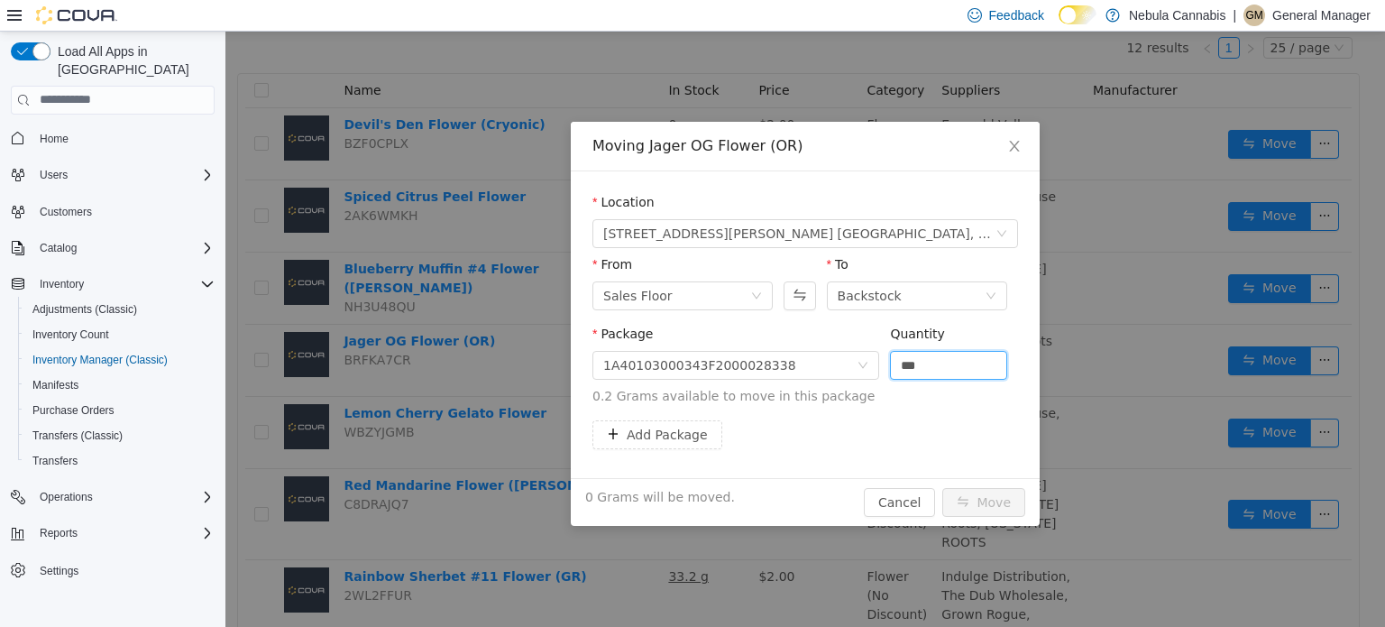
drag, startPoint x: 936, startPoint y: 359, endPoint x: 880, endPoint y: 339, distance: 59.3
click at [880, 340] on span "Package 1A40103000343F2000028338 Quantity *** 0.2 Grams available to move in th…" at bounding box center [806, 365] width 426 height 79
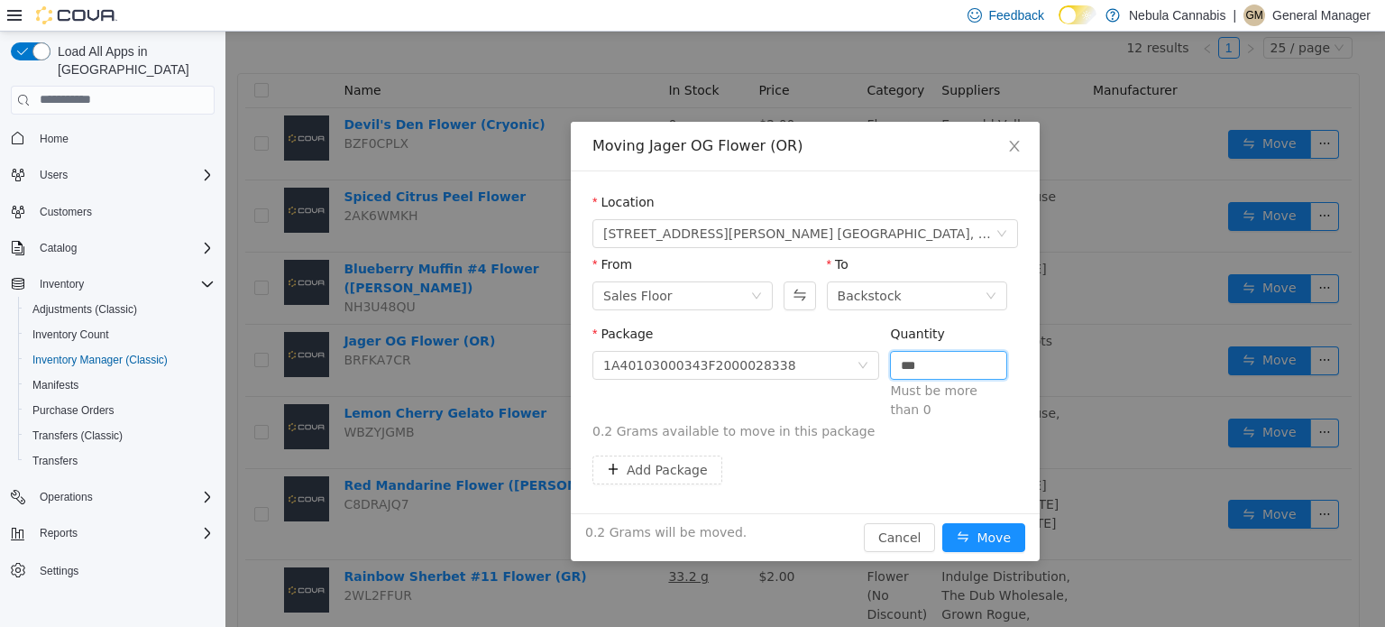
type input "***"
click at [943, 522] on button "Move" at bounding box center [984, 536] width 83 height 29
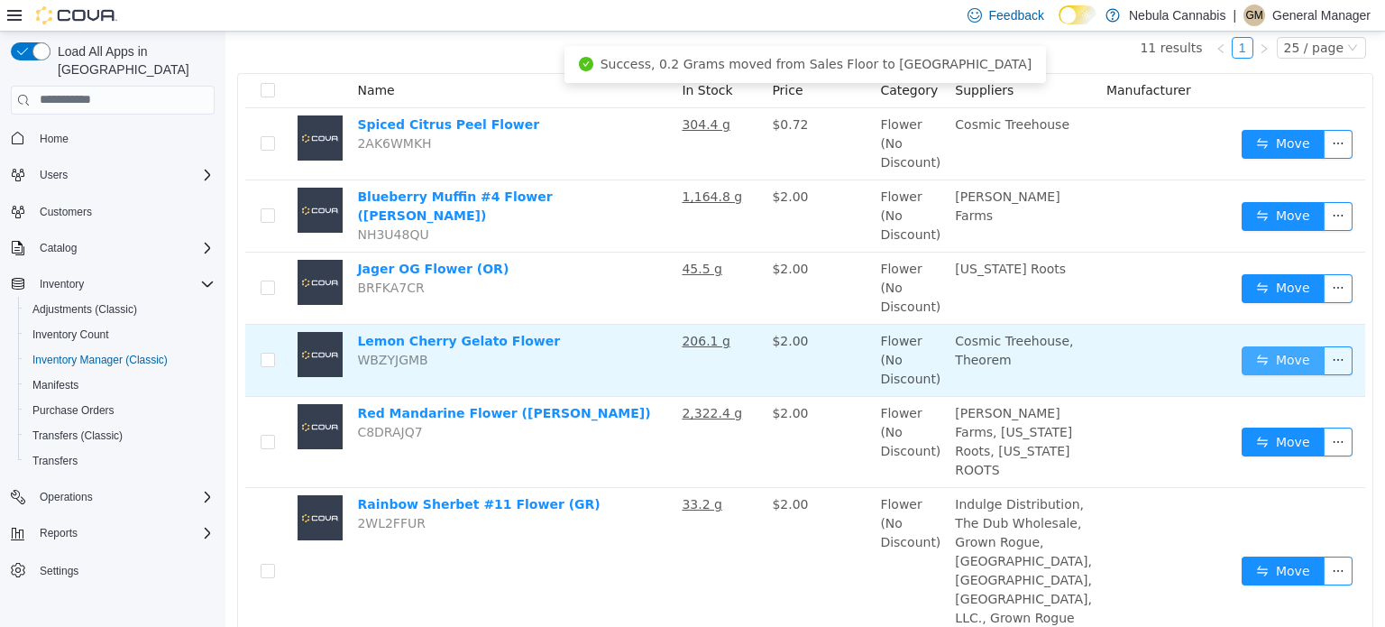
click at [1254, 354] on button "Move" at bounding box center [1283, 359] width 83 height 29
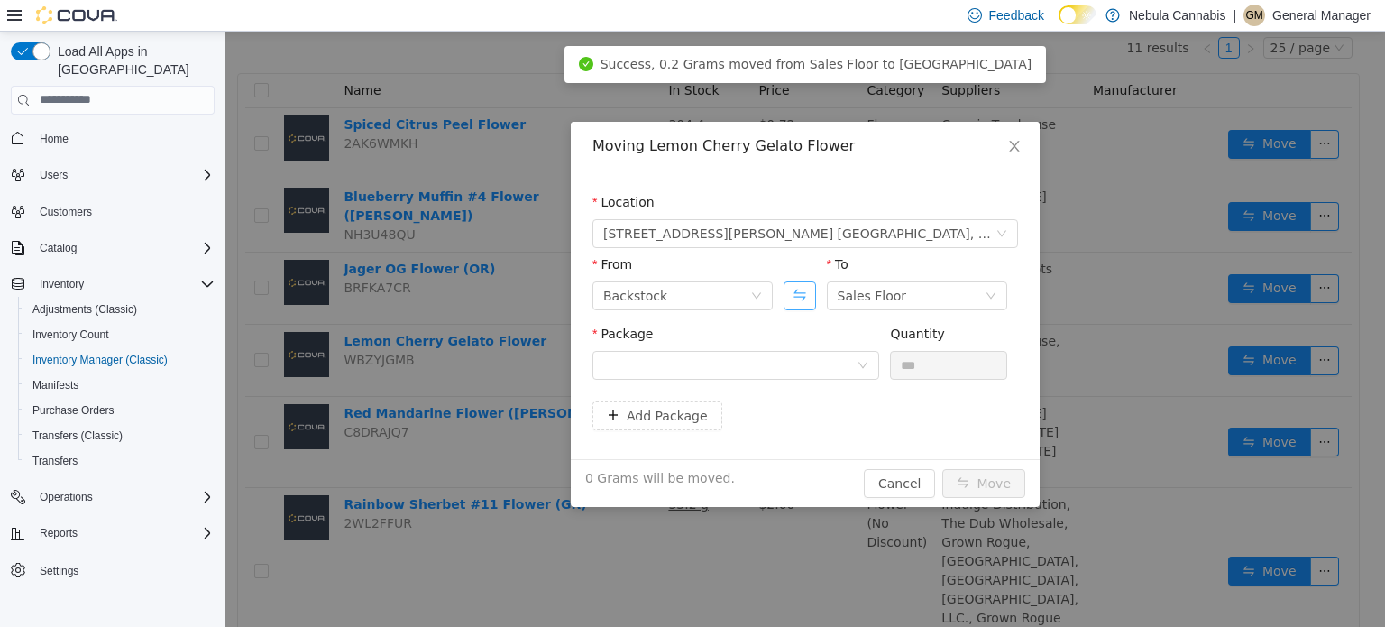
click at [804, 284] on button "Swap" at bounding box center [800, 295] width 32 height 29
click at [784, 359] on div at bounding box center [729, 364] width 253 height 27
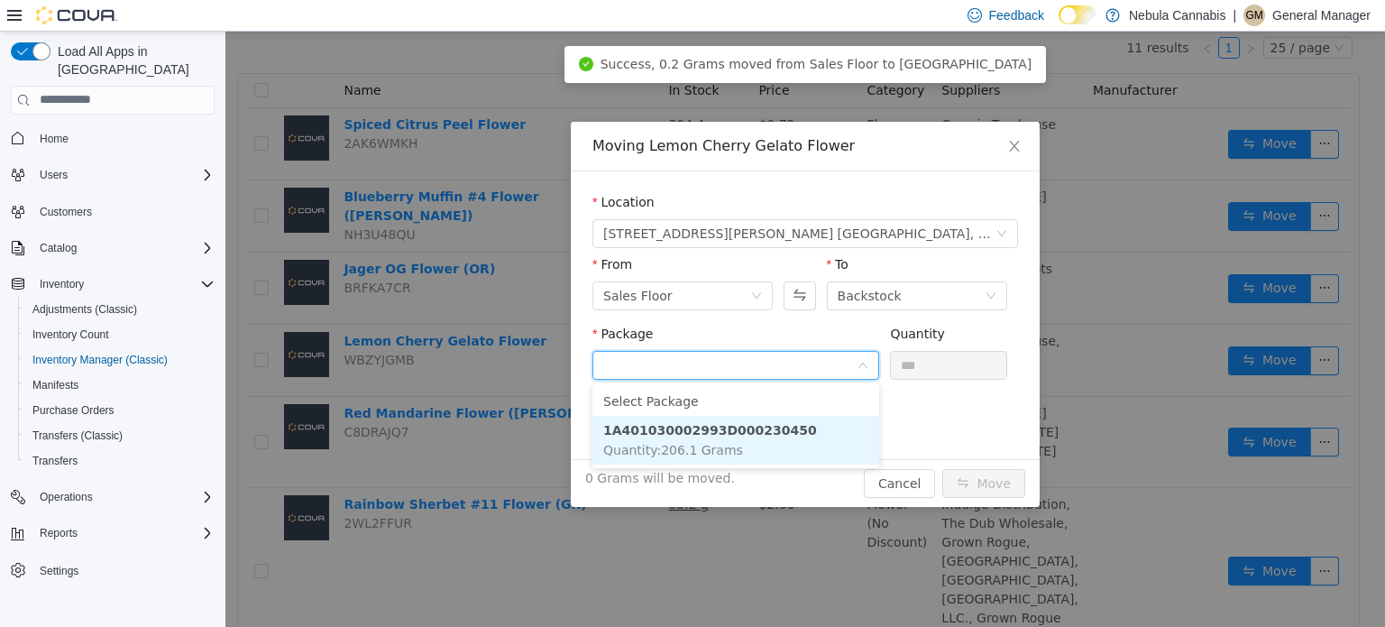
click at [779, 443] on li "1A401030002993D000230450 Quantity : 206.1 Grams" at bounding box center [736, 439] width 287 height 49
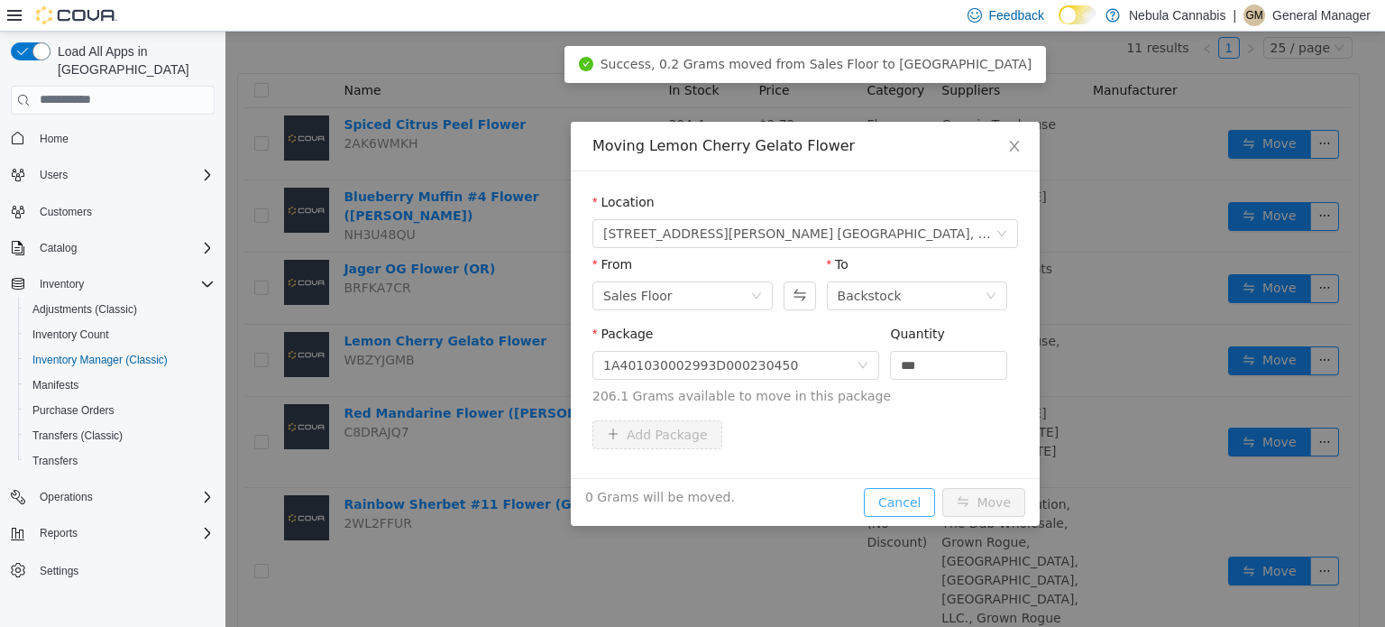
click at [919, 496] on button "Cancel" at bounding box center [899, 501] width 71 height 29
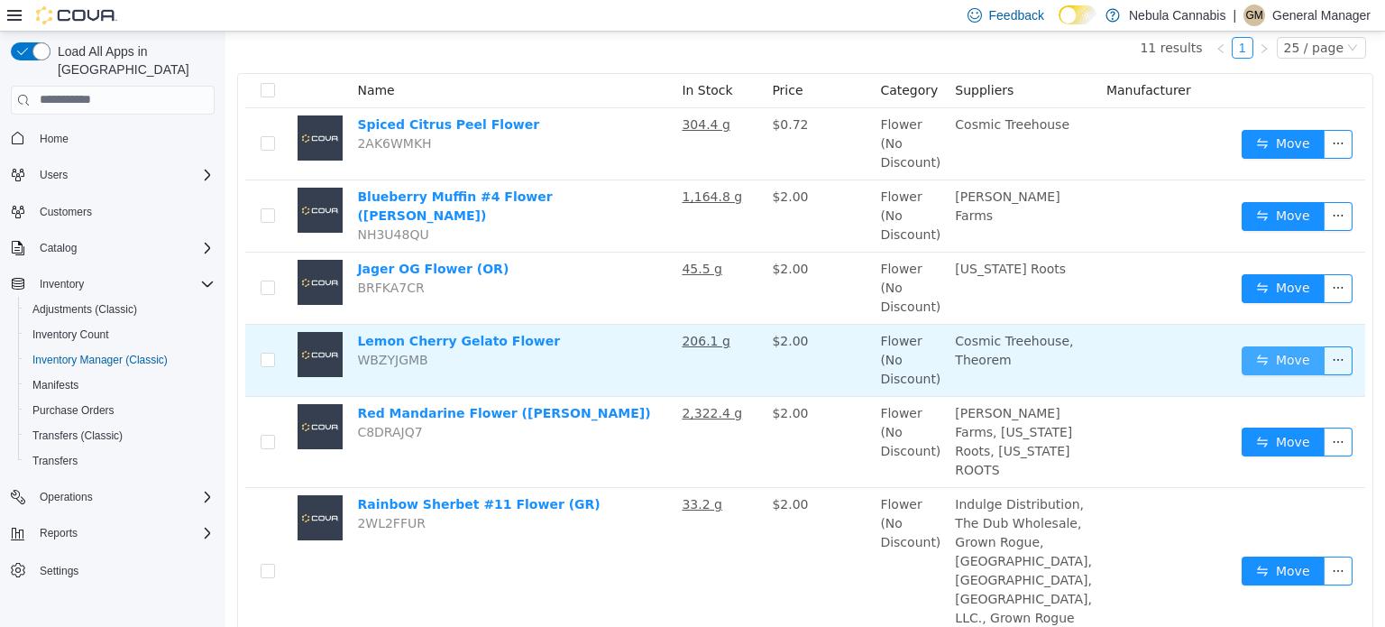
click at [1245, 353] on button "Move" at bounding box center [1283, 359] width 83 height 29
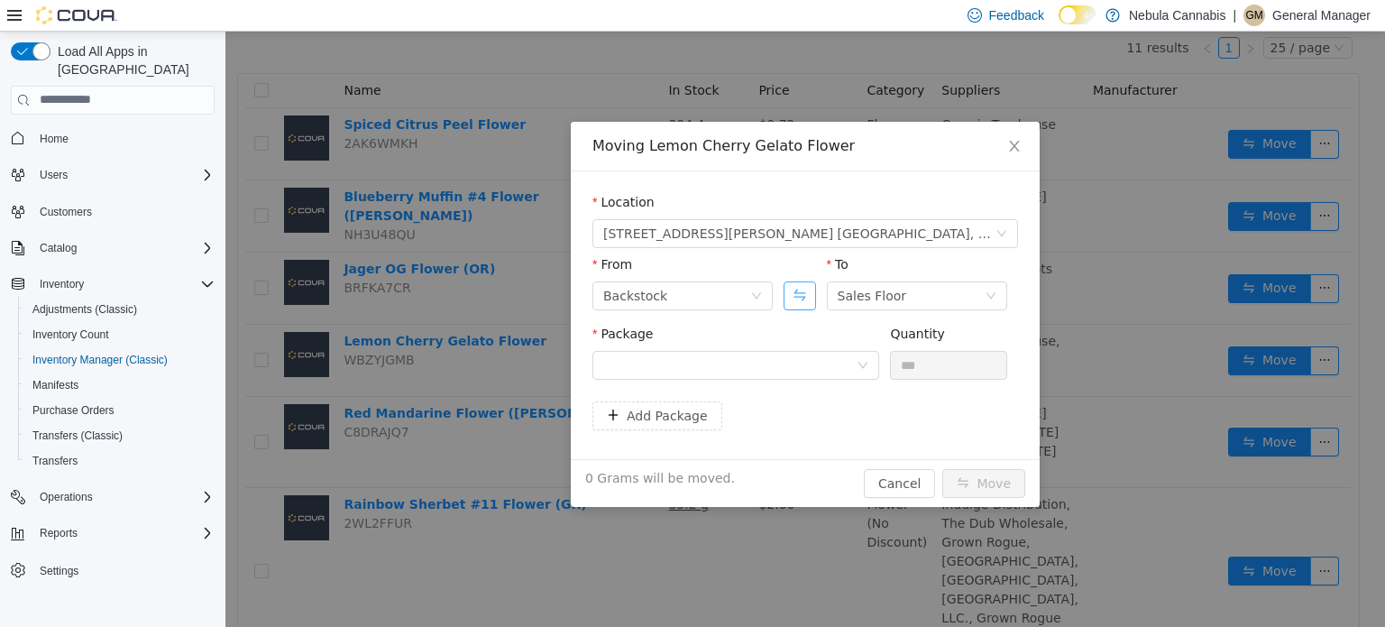
click at [796, 290] on button "Swap" at bounding box center [800, 295] width 32 height 29
click at [783, 382] on div "Package" at bounding box center [736, 355] width 287 height 62
click at [776, 353] on div at bounding box center [729, 364] width 253 height 27
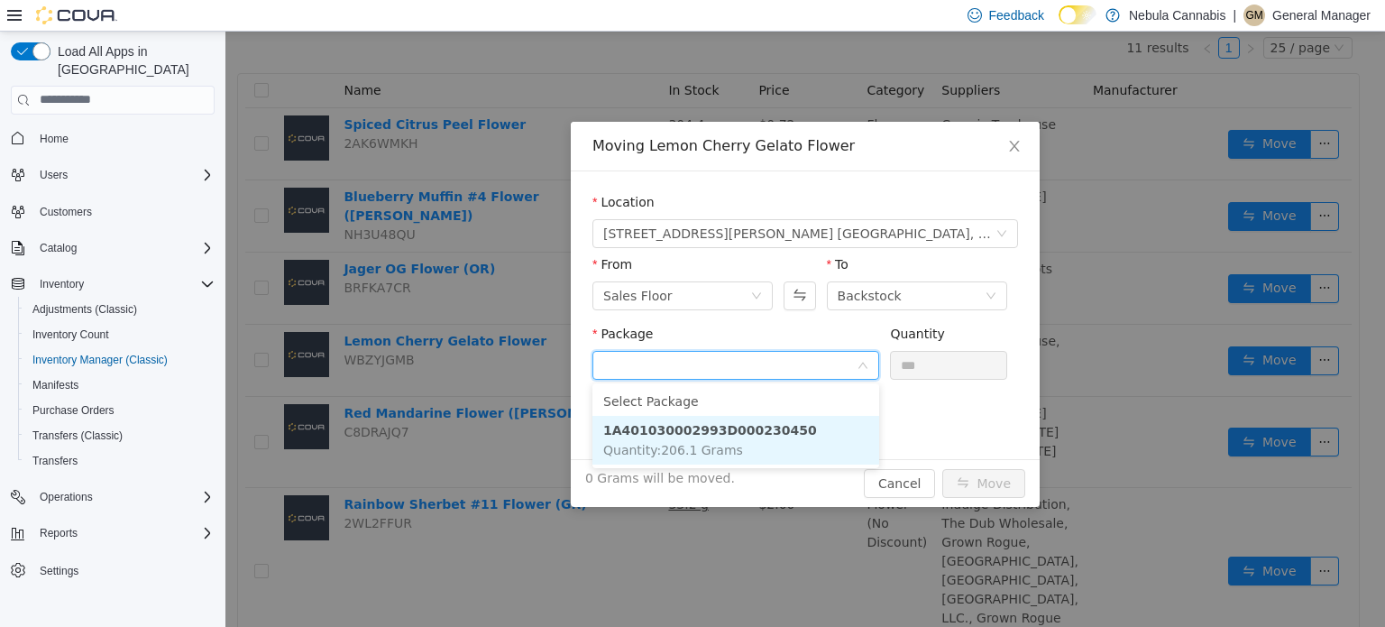
click at [753, 442] on li "1A401030002993D000230450 Quantity : 206.1 Grams" at bounding box center [736, 439] width 287 height 49
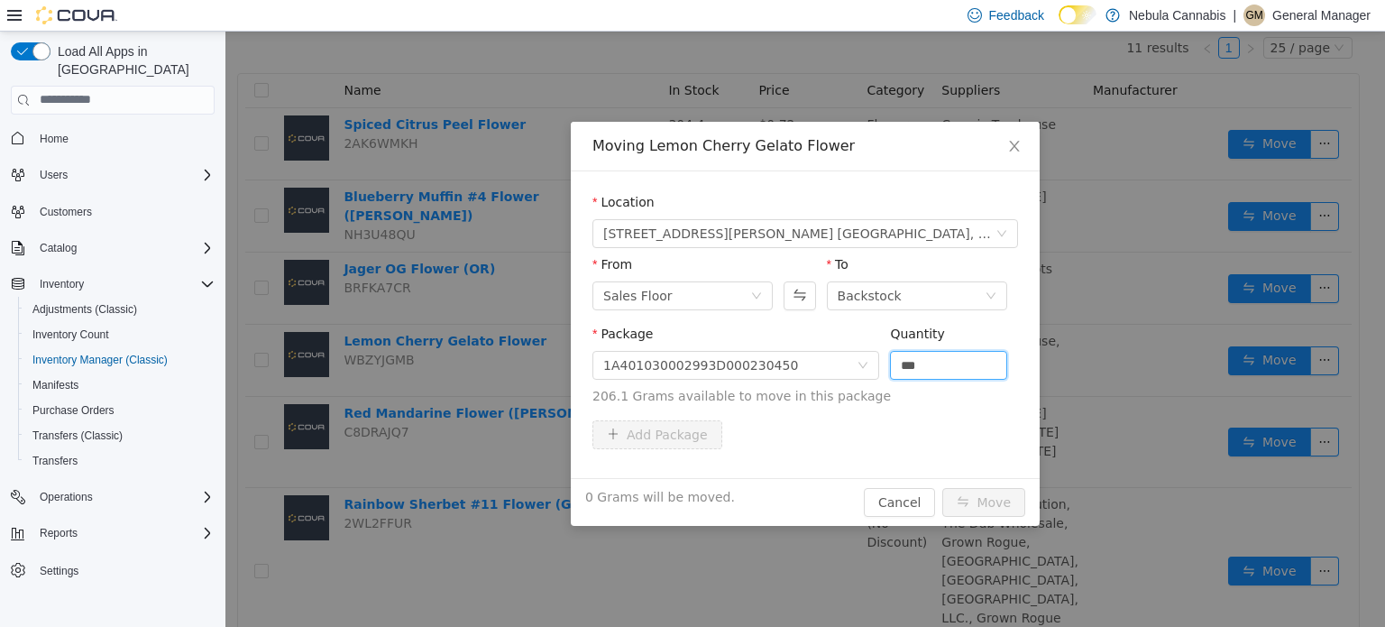
drag, startPoint x: 964, startPoint y: 356, endPoint x: 852, endPoint y: 331, distance: 114.7
click at [851, 341] on span "Package 1A401030002993D000230450 Quantity *** 206.1 Grams available to move in …" at bounding box center [806, 365] width 426 height 79
type input "*****"
click at [943, 487] on button "Move" at bounding box center [984, 501] width 83 height 29
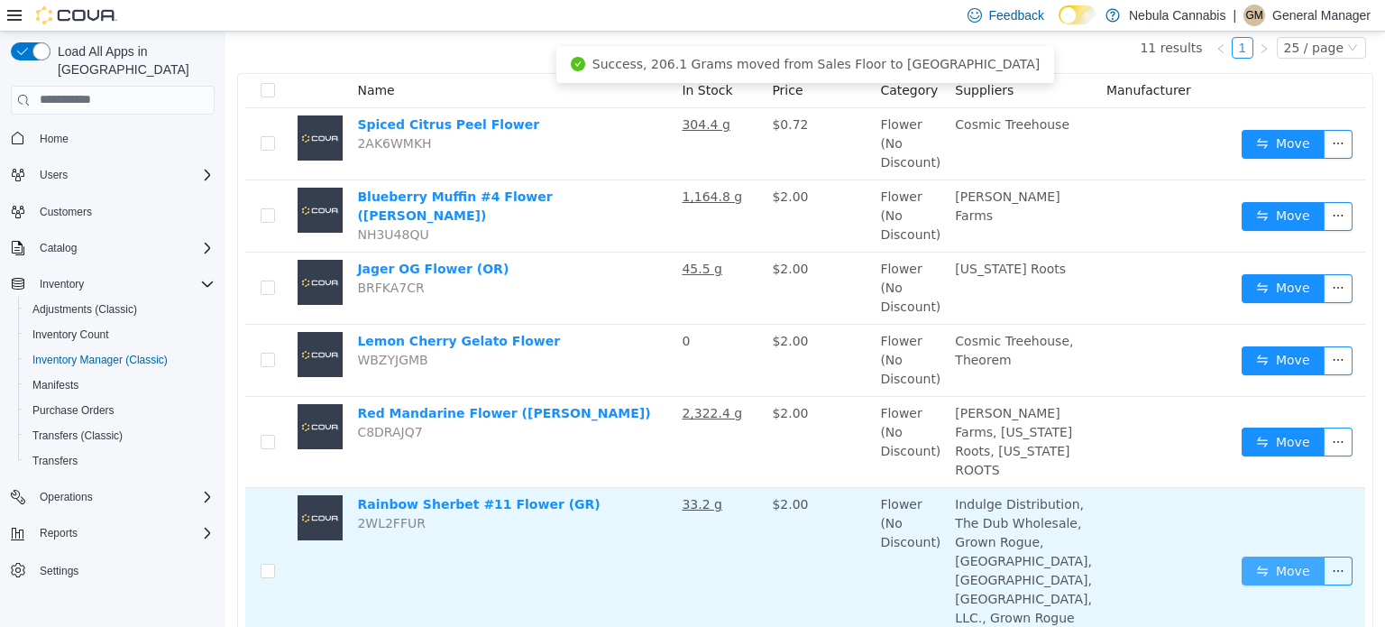
click at [1265, 556] on button "Move" at bounding box center [1283, 570] width 83 height 29
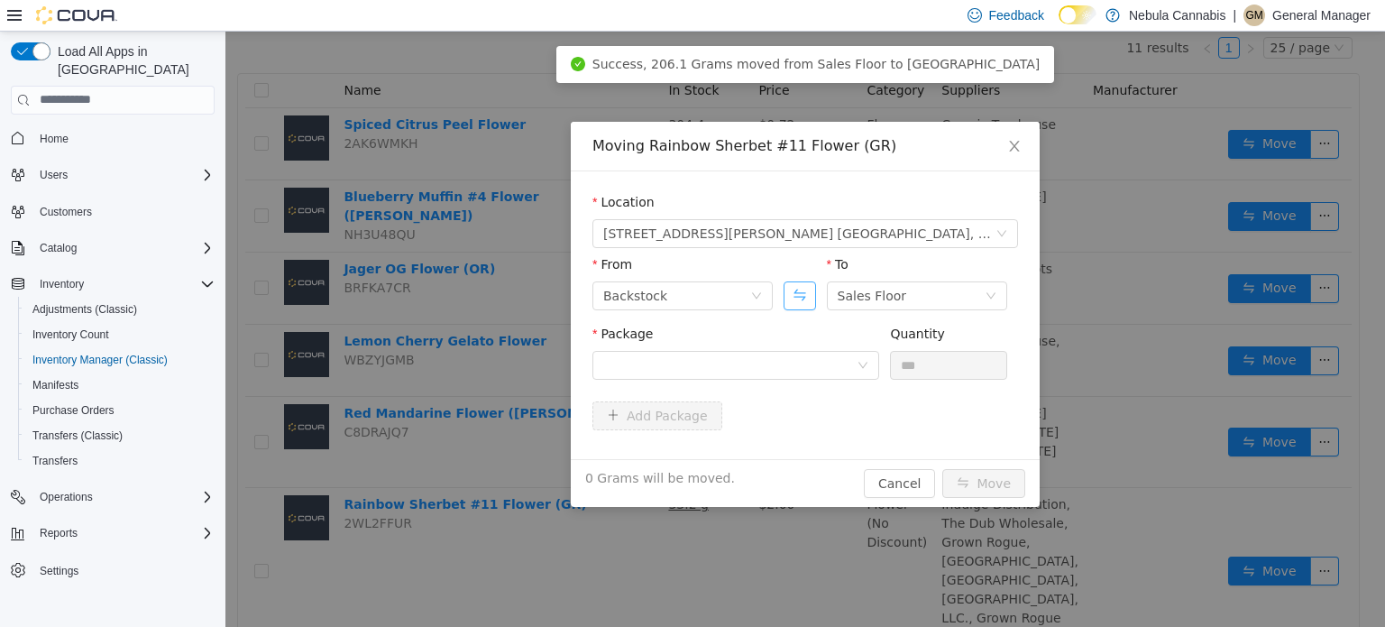
click at [795, 295] on button "Swap" at bounding box center [800, 295] width 32 height 29
click at [794, 367] on div at bounding box center [729, 364] width 253 height 27
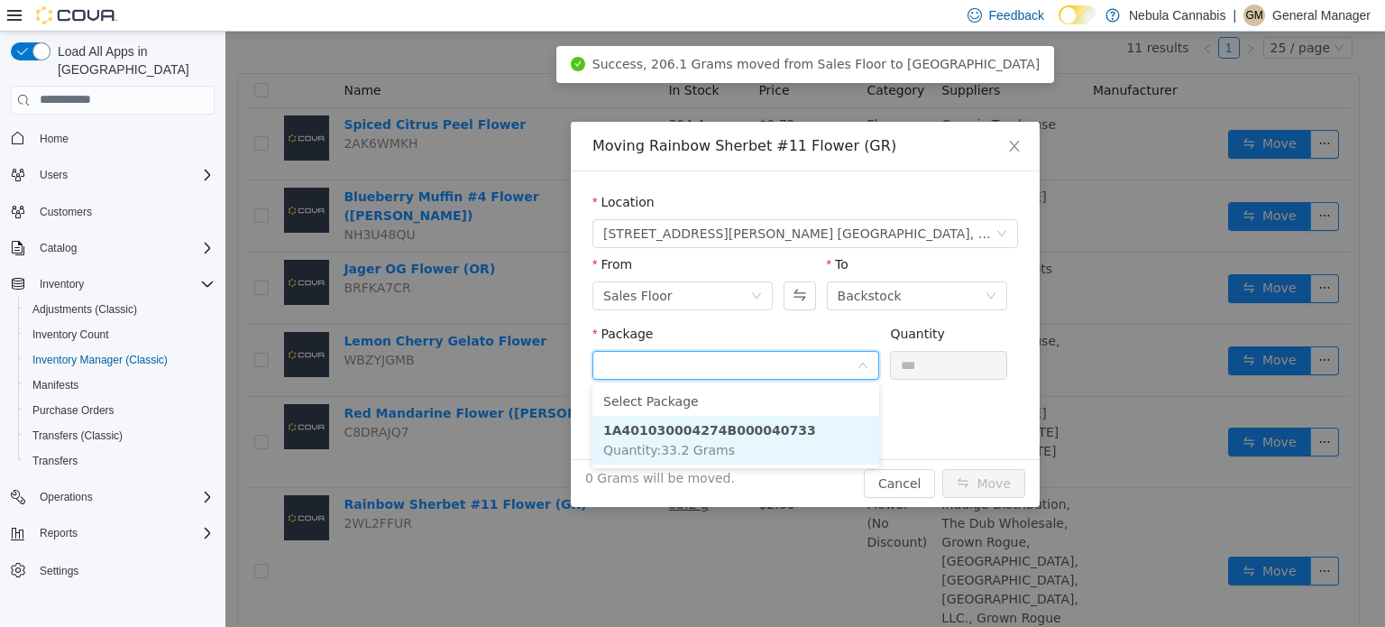
click at [756, 441] on li "1A401030004274B000040733 Quantity : 33.2 Grams" at bounding box center [736, 439] width 287 height 49
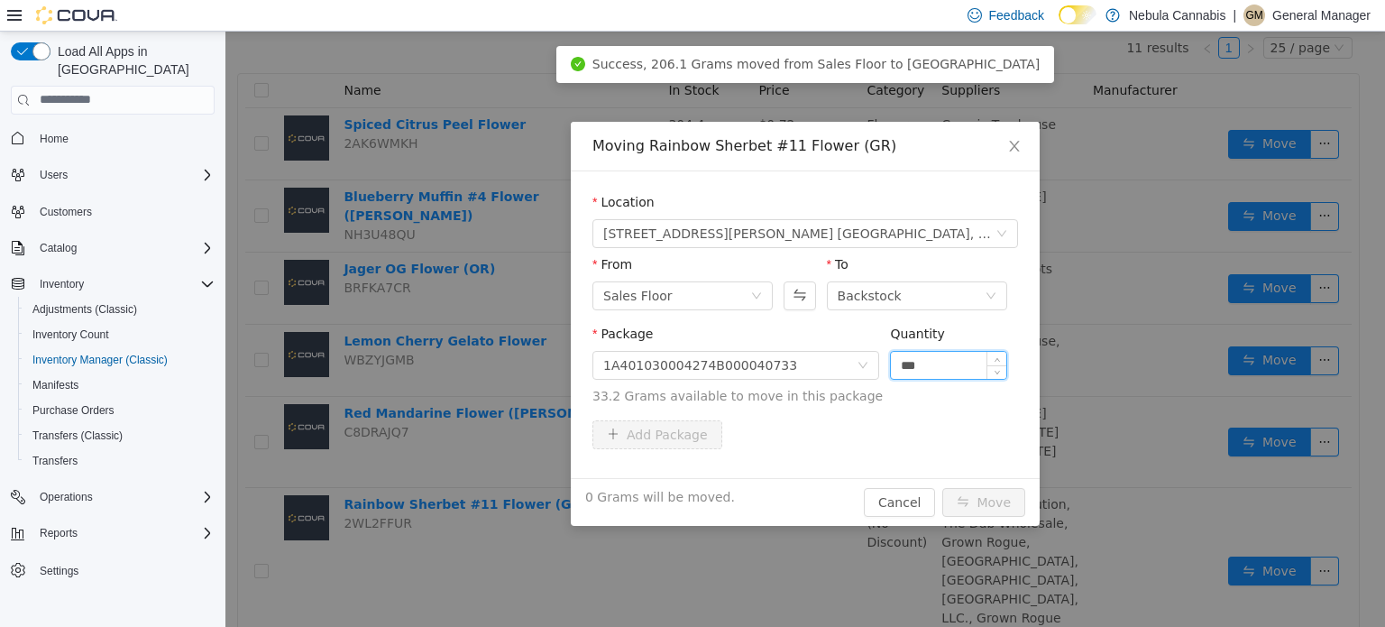
click at [934, 362] on input "***" at bounding box center [948, 364] width 115 height 27
type input "****"
click at [943, 487] on button "Move" at bounding box center [984, 501] width 83 height 29
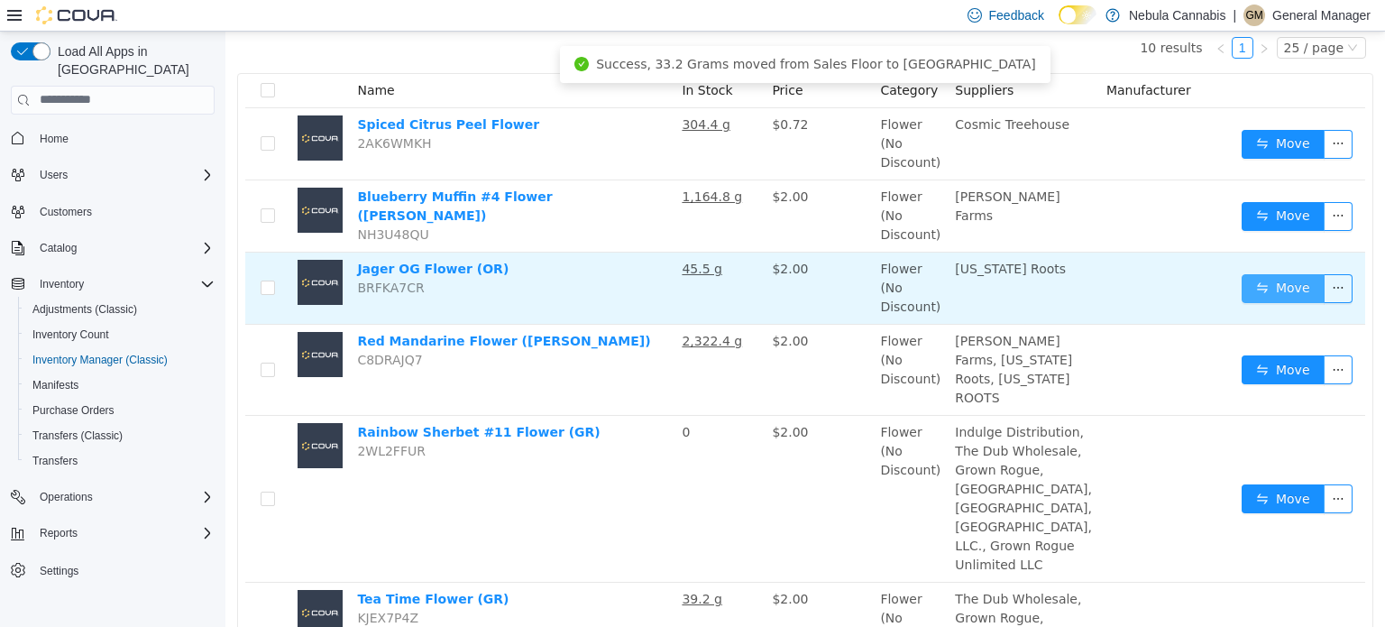
click at [1248, 288] on button "Move" at bounding box center [1283, 287] width 83 height 29
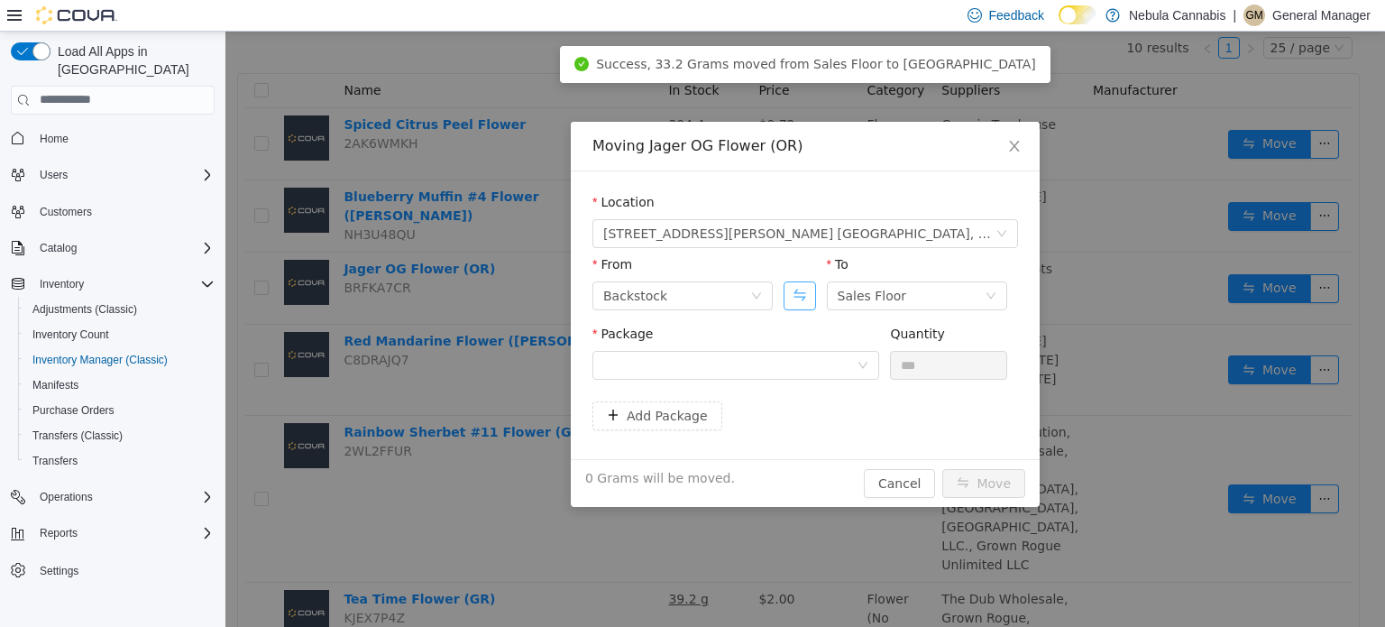
drag, startPoint x: 813, startPoint y: 286, endPoint x: 796, endPoint y: 336, distance: 53.1
click at [812, 286] on button "Swap" at bounding box center [800, 295] width 32 height 29
click at [794, 358] on div at bounding box center [729, 364] width 253 height 27
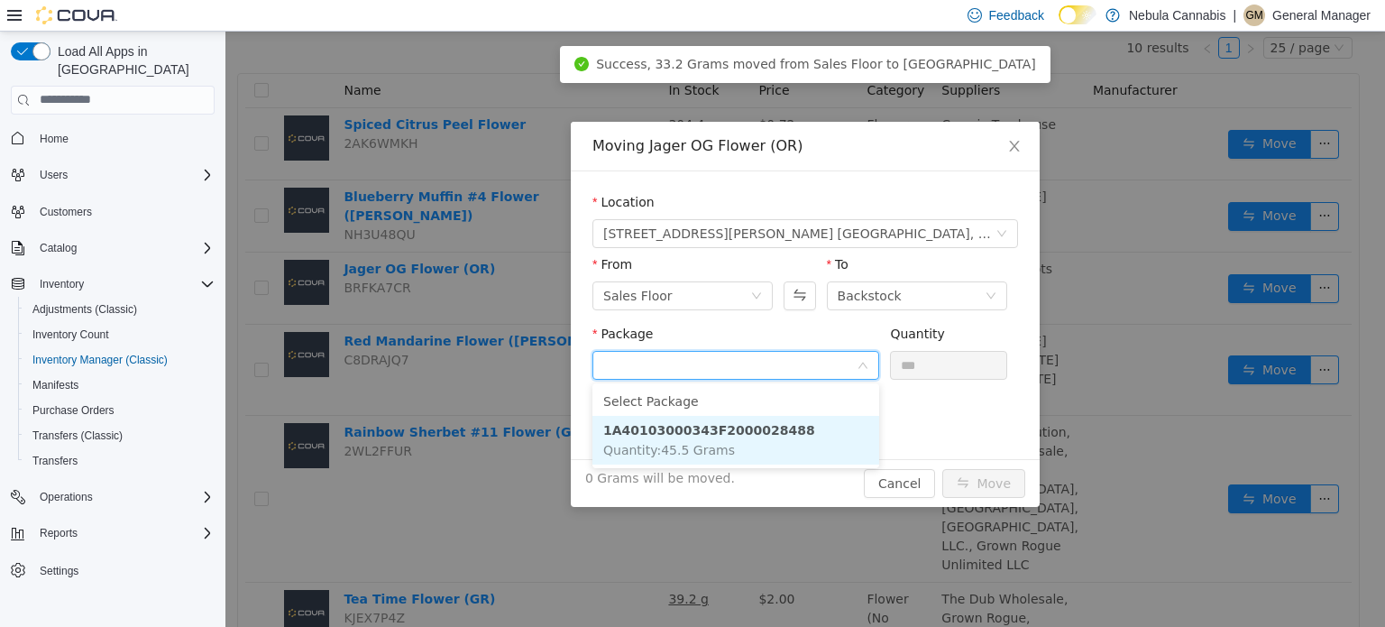
drag, startPoint x: 795, startPoint y: 454, endPoint x: 823, endPoint y: 426, distance: 39.5
click at [794, 455] on li "1A40103000343F2000028488 Quantity : 45.5 Grams" at bounding box center [736, 439] width 287 height 49
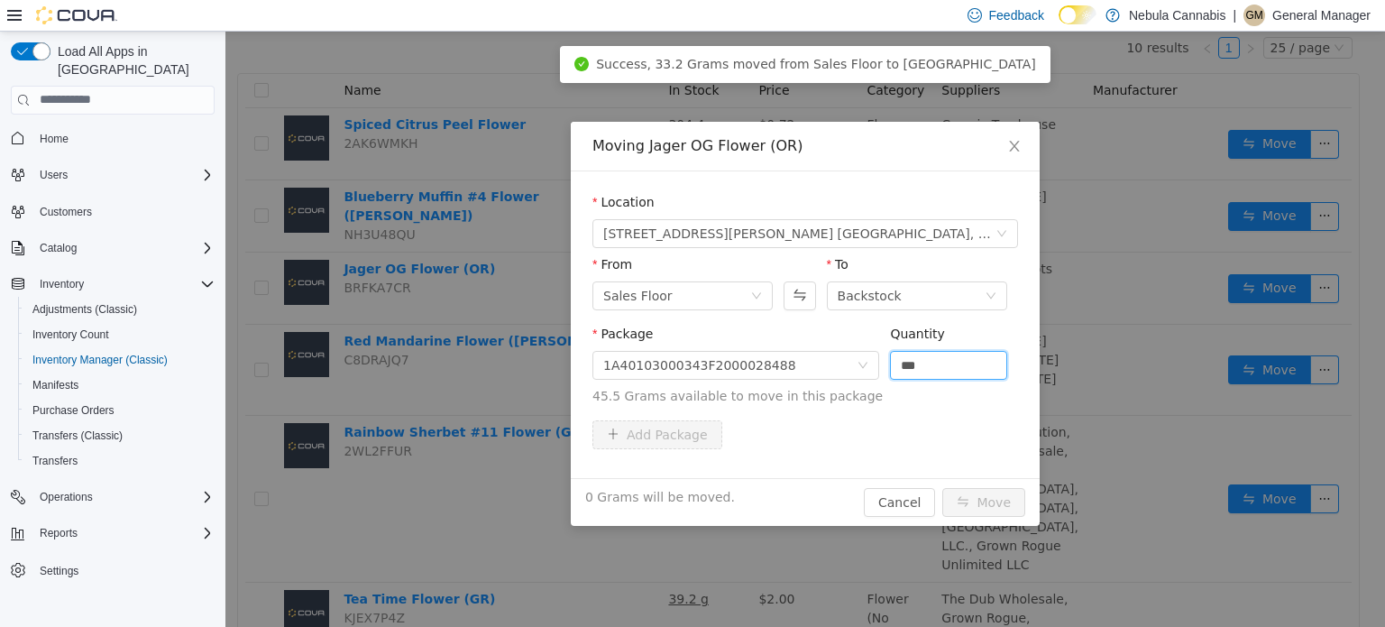
drag, startPoint x: 925, startPoint y: 353, endPoint x: 887, endPoint y: 327, distance: 46.0
click at [887, 327] on span "Package 1A40103000343F2000028488 Quantity *** 45.5 Grams available to move in t…" at bounding box center [806, 365] width 426 height 79
type input "****"
click at [943, 487] on button "Move" at bounding box center [984, 501] width 83 height 29
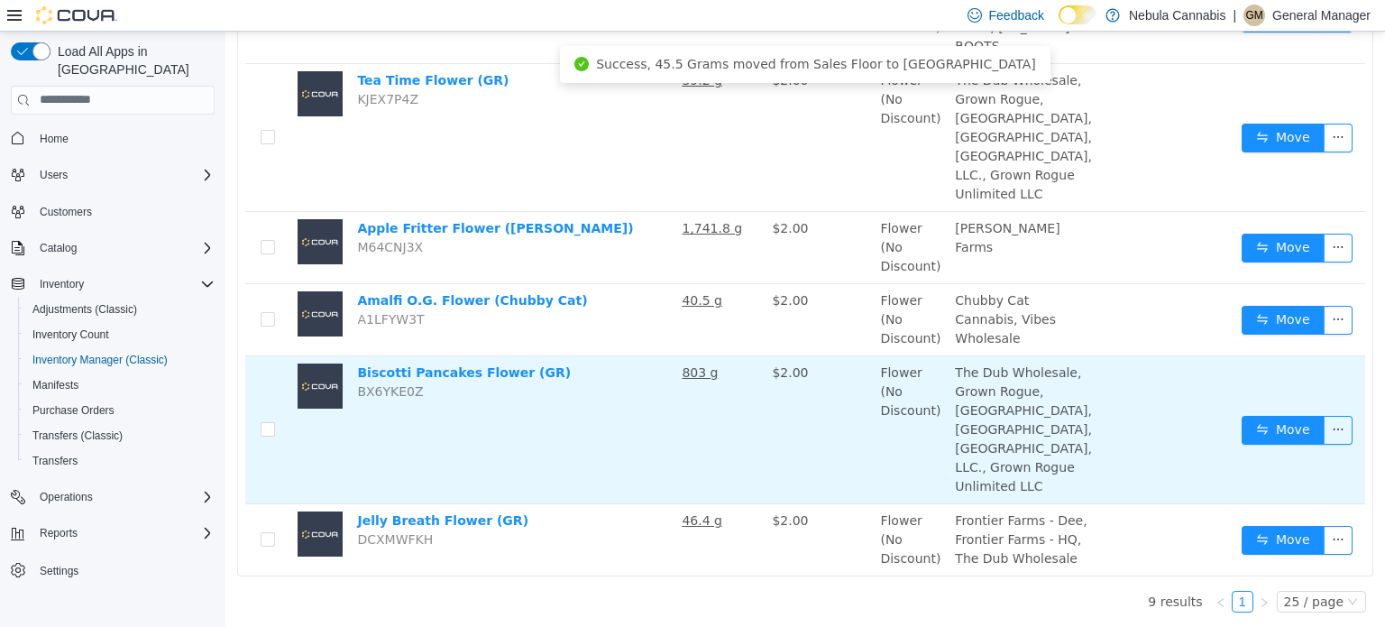
scroll to position [549, 0]
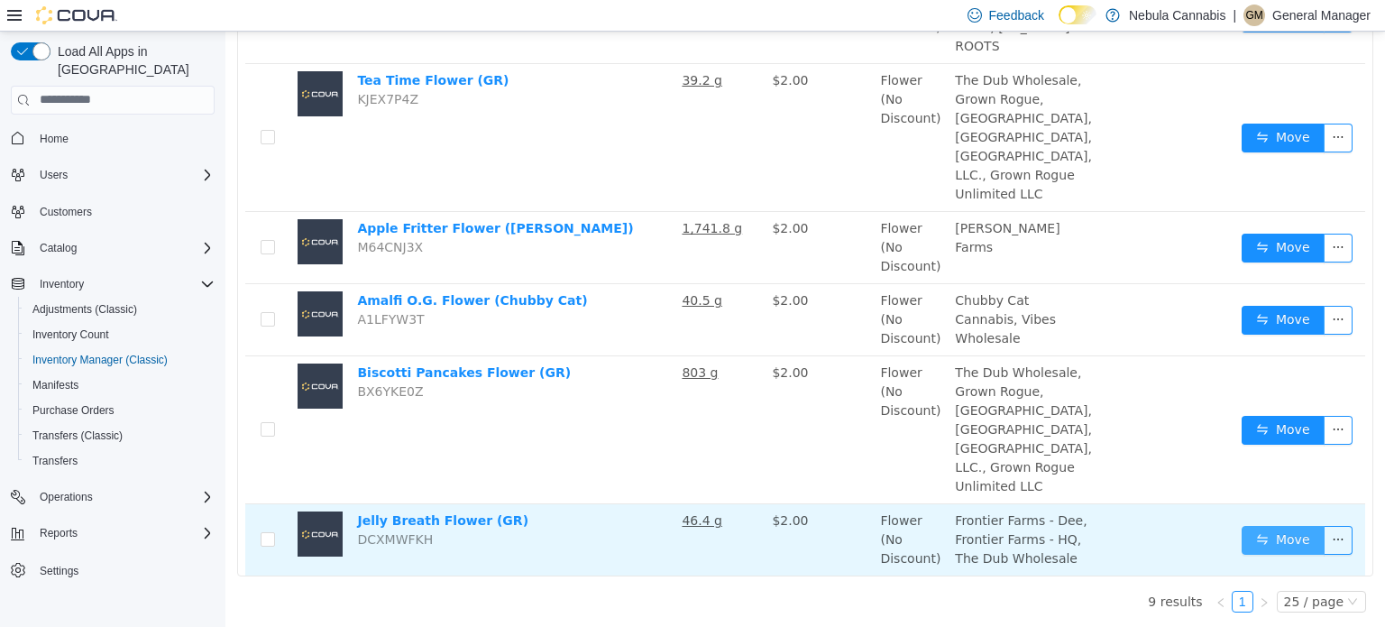
click at [1270, 534] on button "Move" at bounding box center [1283, 539] width 83 height 29
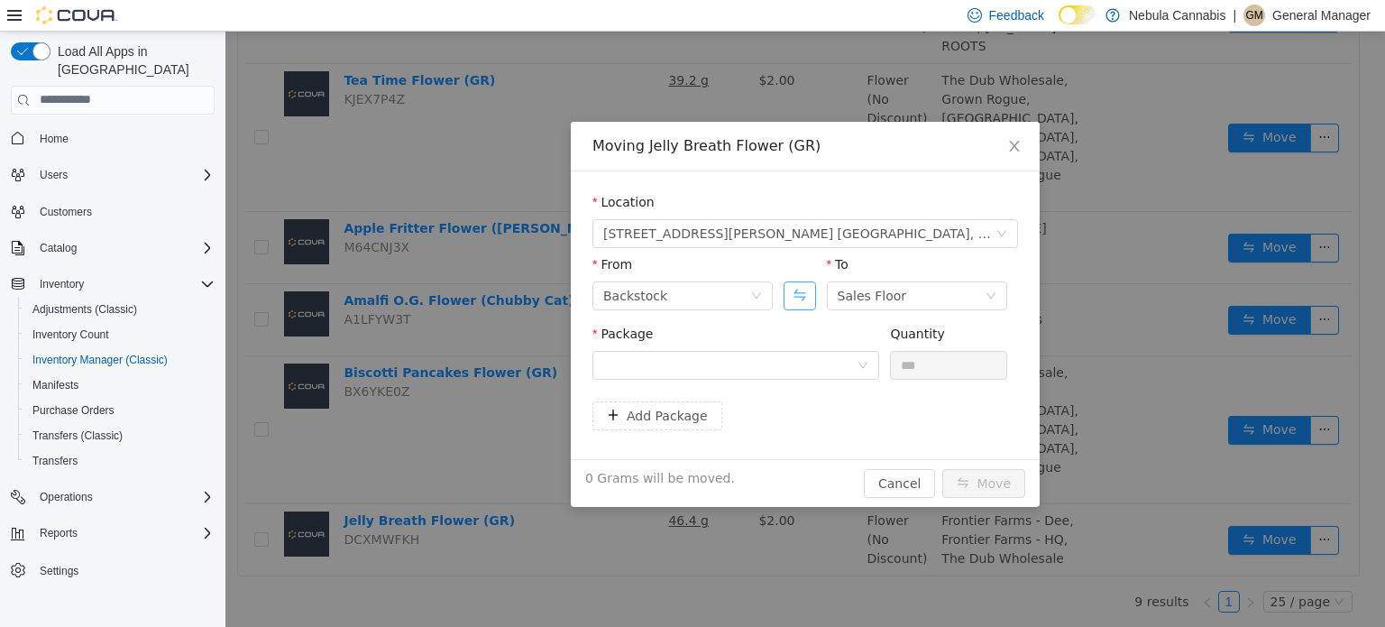
click at [789, 294] on button "Swap" at bounding box center [800, 295] width 32 height 29
click at [784, 368] on div at bounding box center [729, 364] width 253 height 27
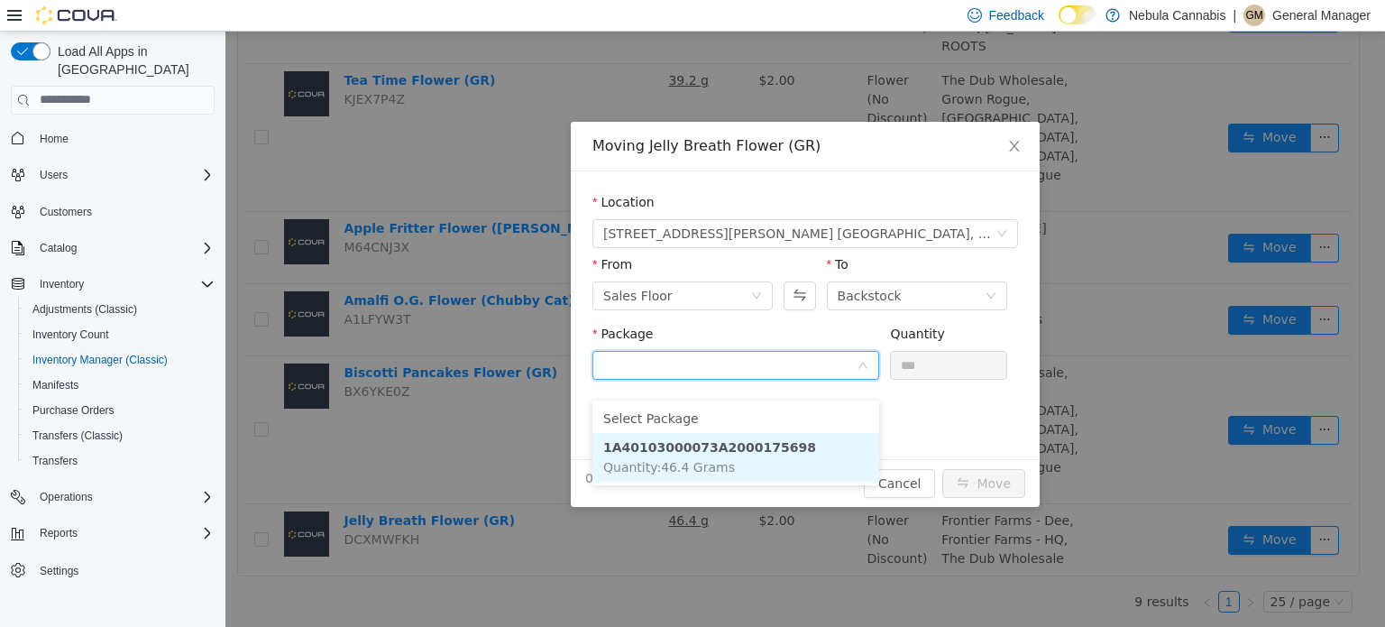
click at [780, 448] on li "1A40103000073A2000175698 Quantity : 46.4 Grams" at bounding box center [736, 456] width 287 height 49
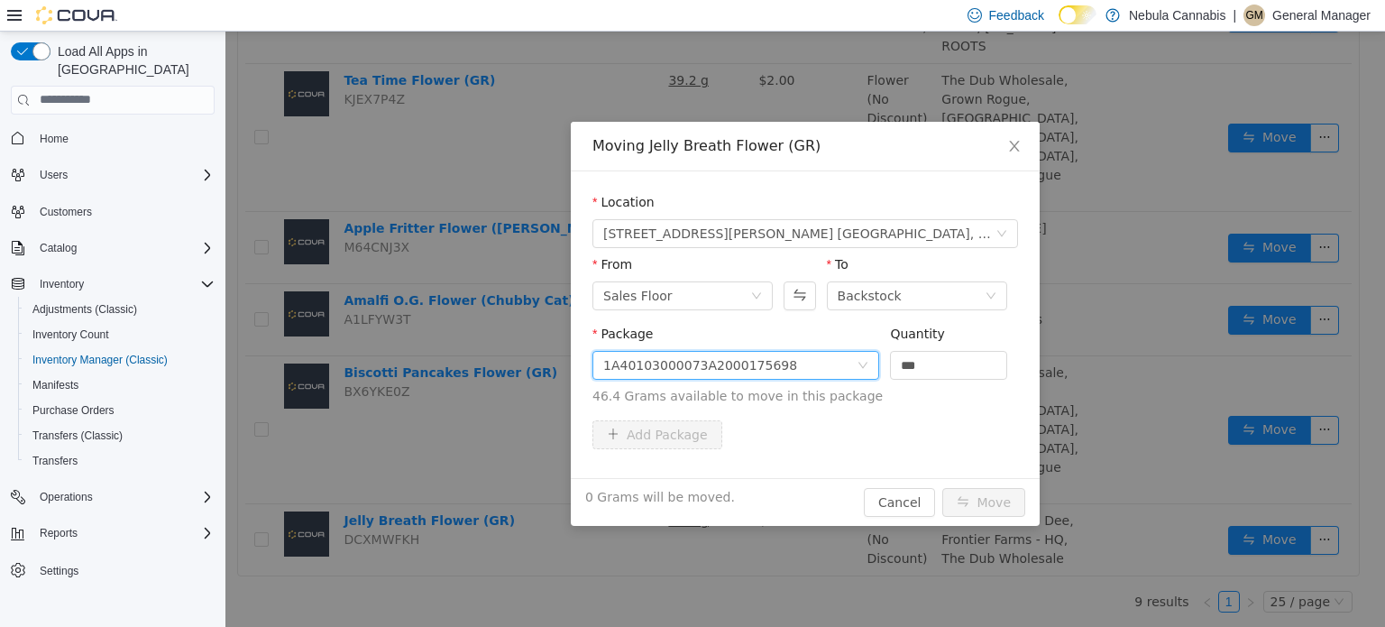
drag, startPoint x: 906, startPoint y: 359, endPoint x: 815, endPoint y: 356, distance: 90.2
click at [815, 356] on span "Package 1A40103000073A2000175698 Quantity *** 46.4 Grams available to move in t…" at bounding box center [806, 365] width 426 height 79
type input "****"
click at [943, 487] on button "Move" at bounding box center [984, 501] width 83 height 29
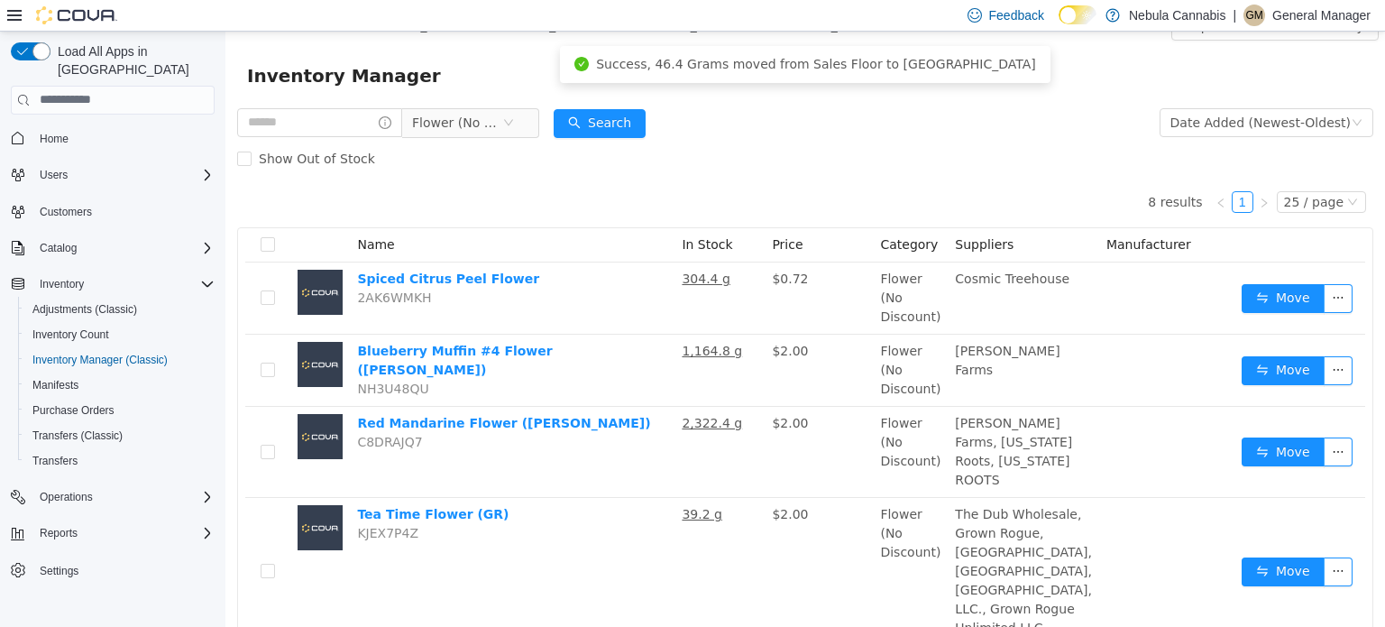
scroll to position [0, 0]
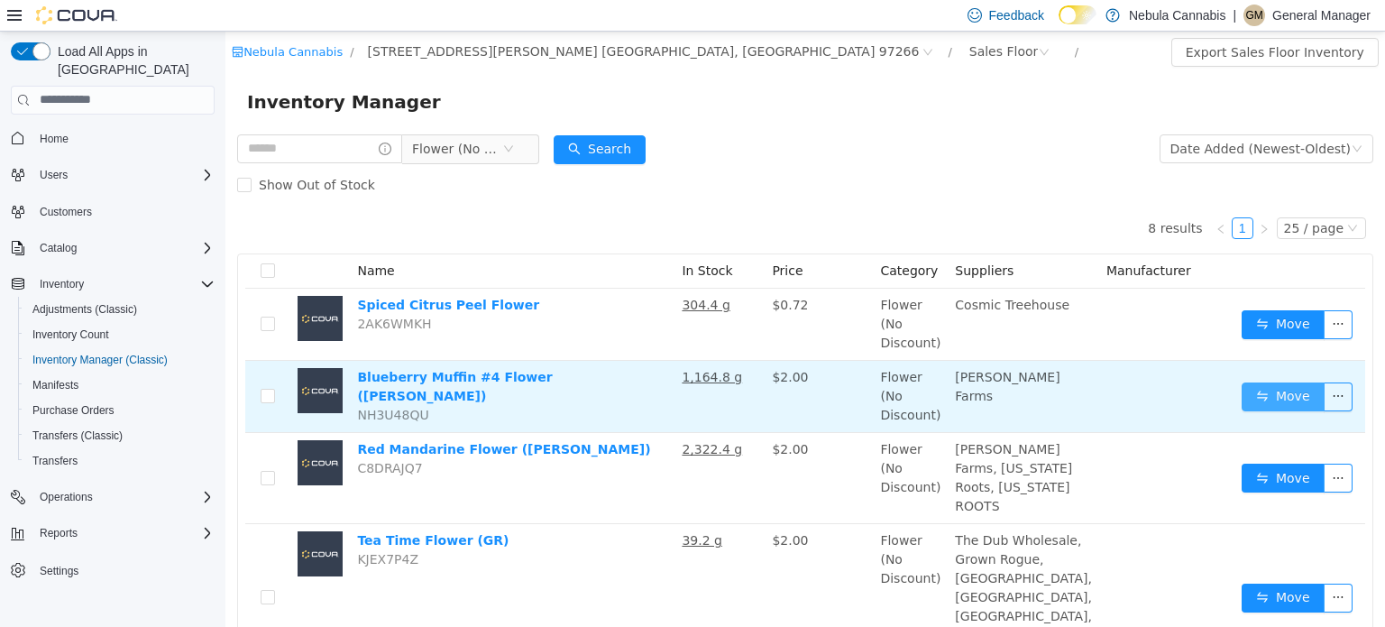
click at [1267, 401] on button "Move" at bounding box center [1283, 396] width 83 height 29
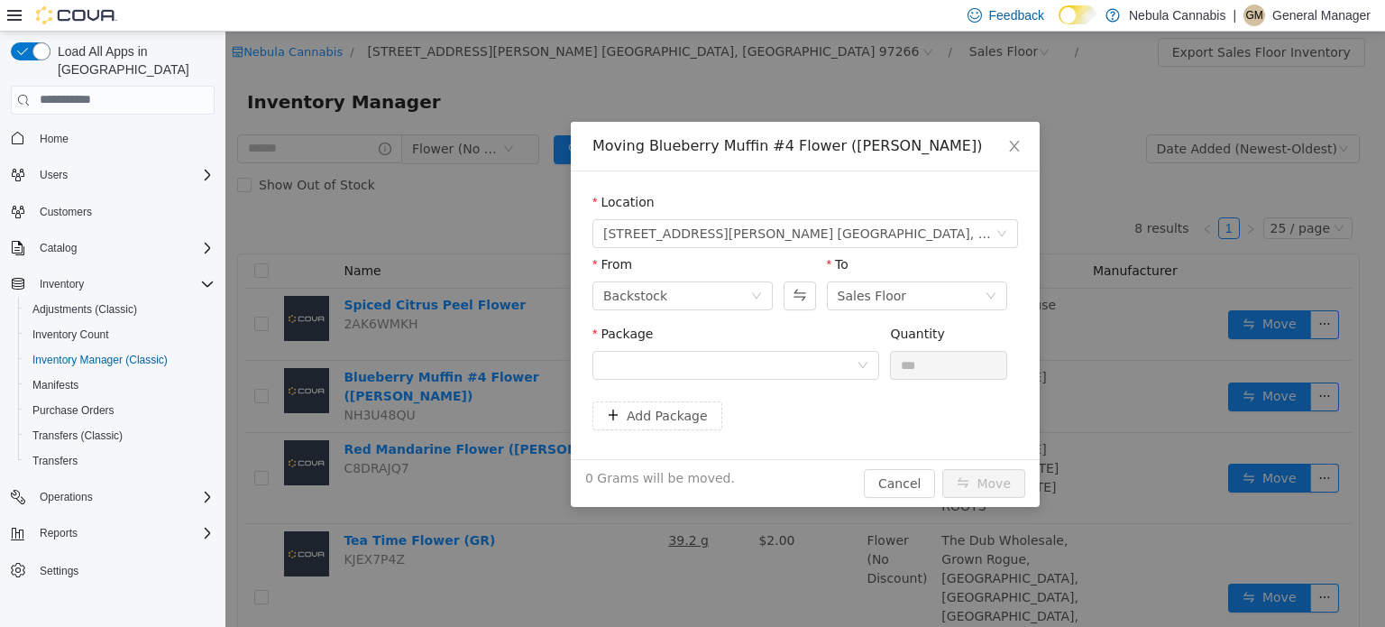
click at [782, 295] on div "From Backstock To Sales Floor" at bounding box center [806, 285] width 426 height 62
click at [796, 295] on button "Swap" at bounding box center [800, 295] width 32 height 29
click at [785, 360] on div at bounding box center [729, 364] width 253 height 27
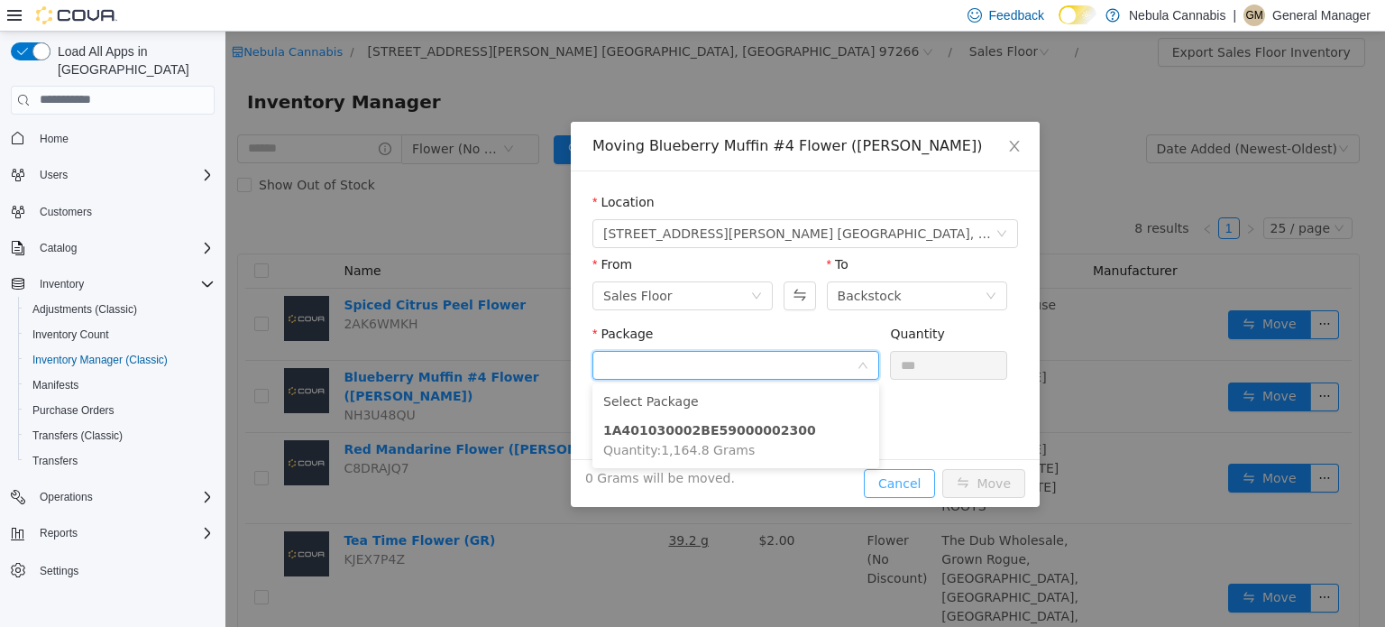
click at [925, 492] on div "Moving Blueberry Muffin #4 Flower ([PERSON_NAME]) Location [STREET_ADDRESS][PER…" at bounding box center [805, 313] width 469 height 385
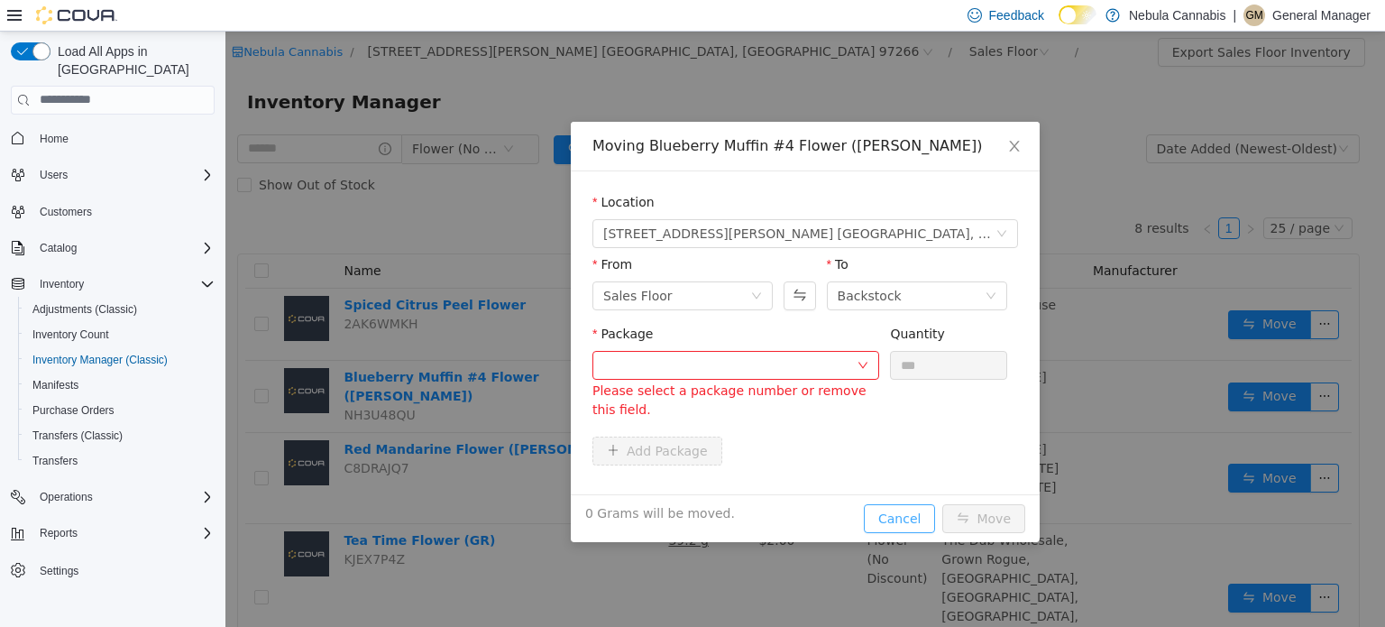
click at [895, 512] on button "Cancel" at bounding box center [899, 517] width 71 height 29
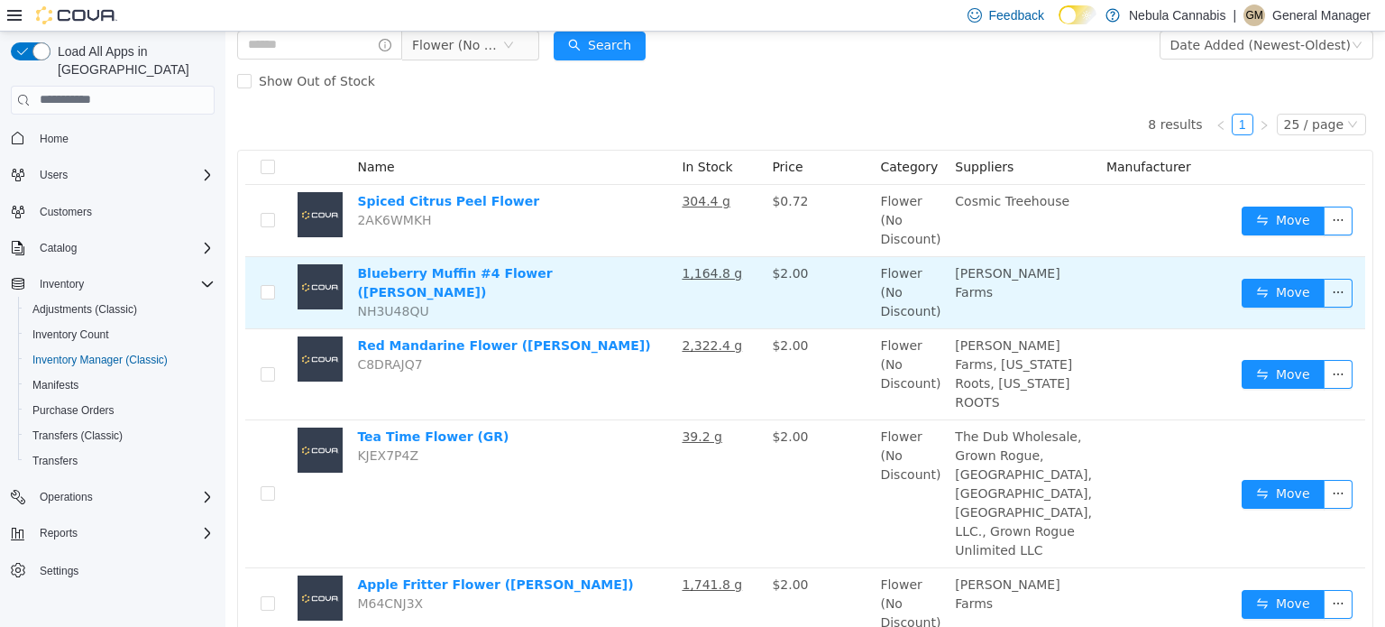
scroll to position [26, 0]
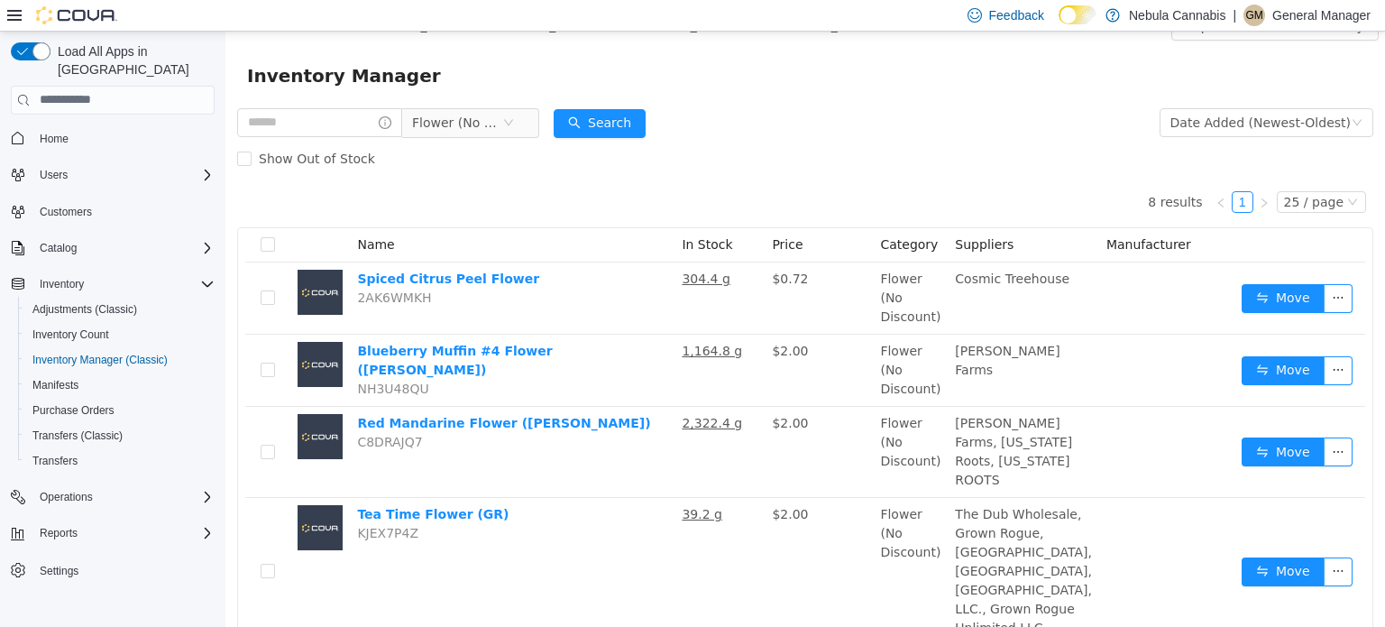
click at [908, 136] on form "Flower (No Discount) Date Added (Newest-Oldest) Search Show Out of Stock" at bounding box center [805, 140] width 1136 height 72
click at [514, 125] on icon "icon: close-circle" at bounding box center [508, 121] width 11 height 11
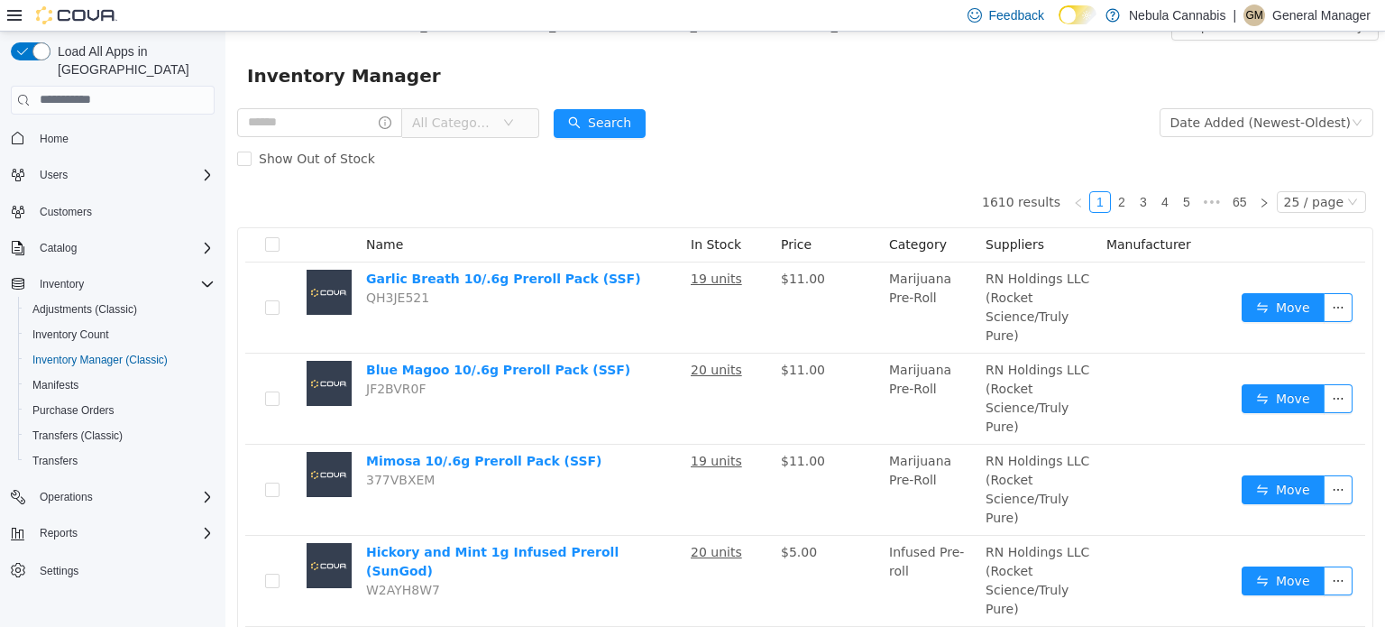
click at [842, 137] on form "All Categories Date Added (Newest-Oldest) Search Show Out of Stock" at bounding box center [805, 140] width 1136 height 72
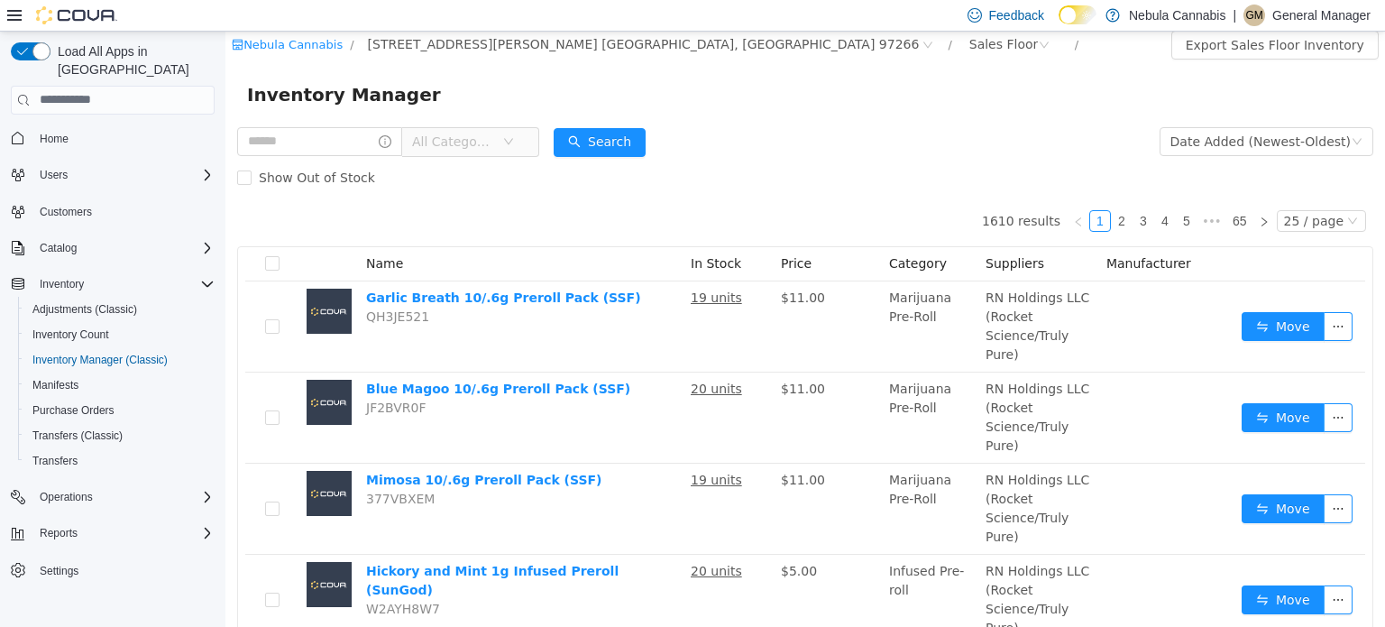
scroll to position [0, 0]
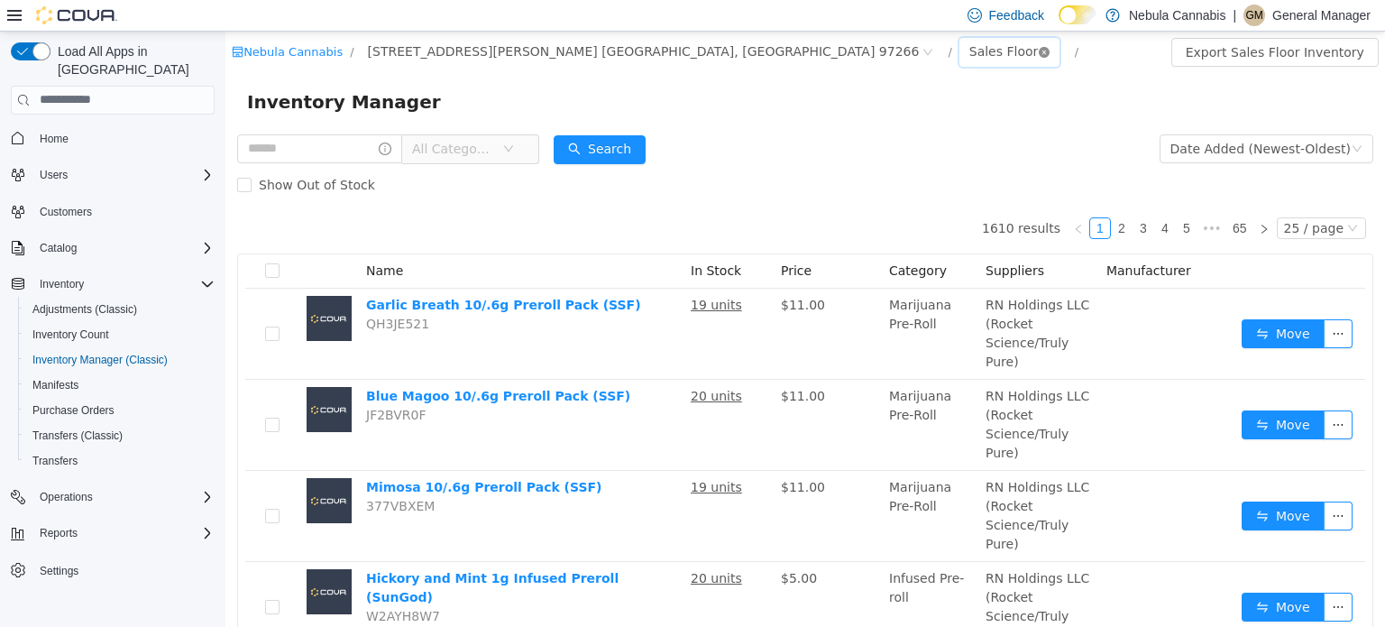
drag, startPoint x: 716, startPoint y: 44, endPoint x: 704, endPoint y: 53, distance: 14.8
click at [960, 51] on div "Sales Floor" at bounding box center [1010, 51] width 101 height 29
click at [1039, 53] on icon "icon: close-circle" at bounding box center [1044, 51] width 11 height 11
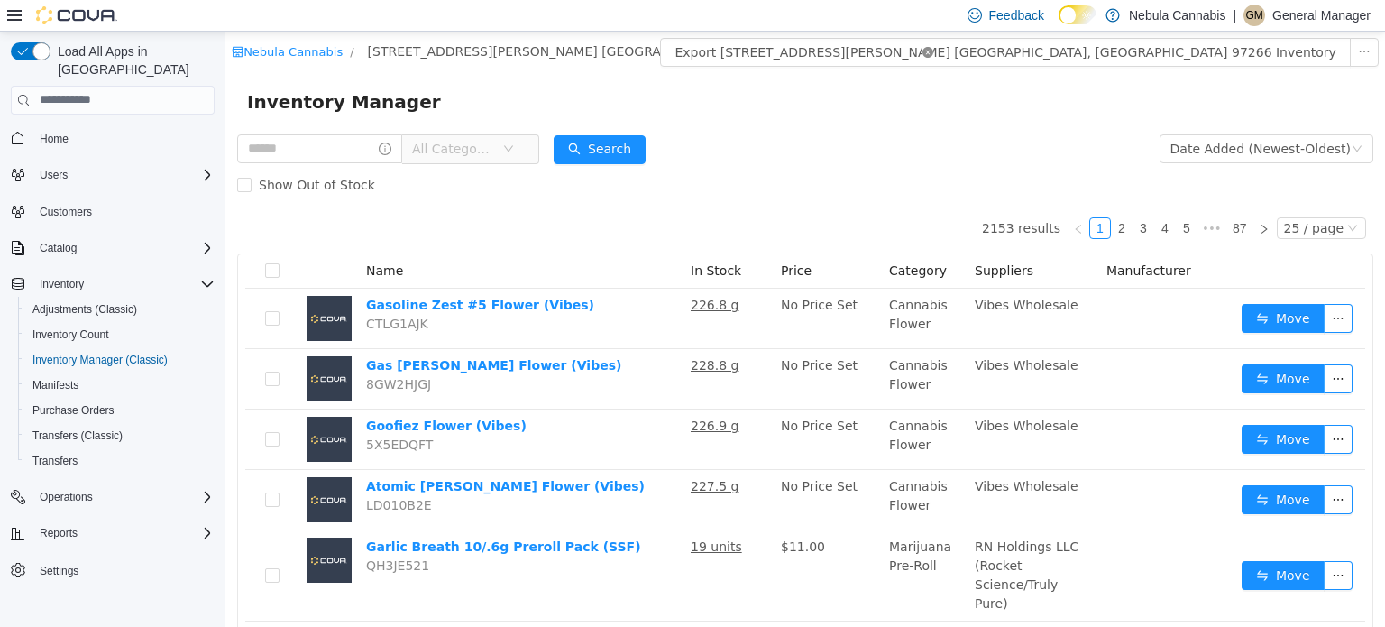
click at [923, 47] on icon "icon: close-circle" at bounding box center [928, 51] width 11 height 11
